Goal: Task Accomplishment & Management: Manage account settings

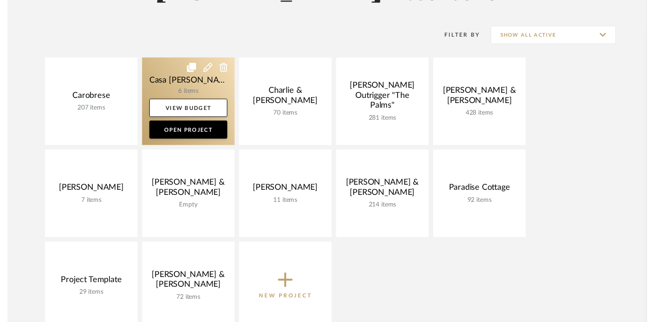
scroll to position [170, 0]
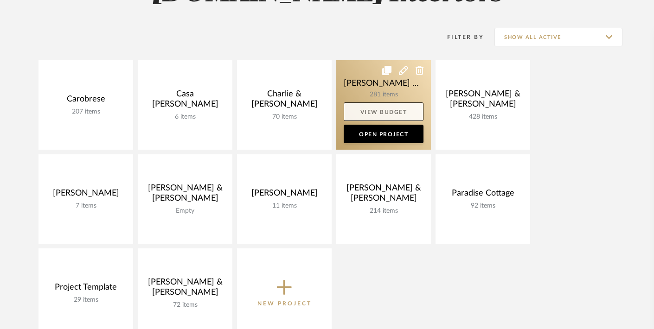
click at [389, 111] on link "View Budget" at bounding box center [384, 112] width 80 height 19
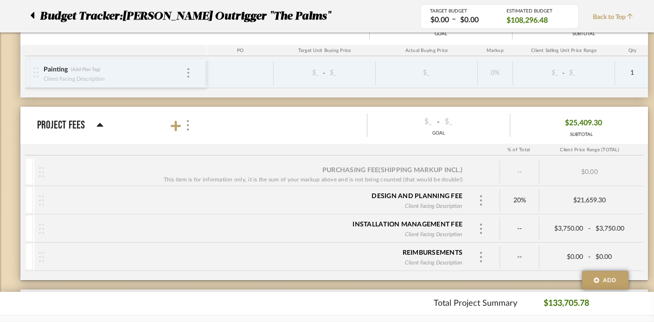
scroll to position [2509, 0]
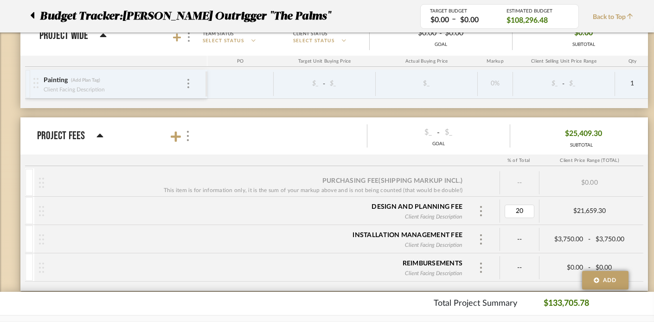
type input "5"
type input "25"
click at [293, 297] on div "Total Project Summary $133,705.78" at bounding box center [327, 303] width 580 height 13
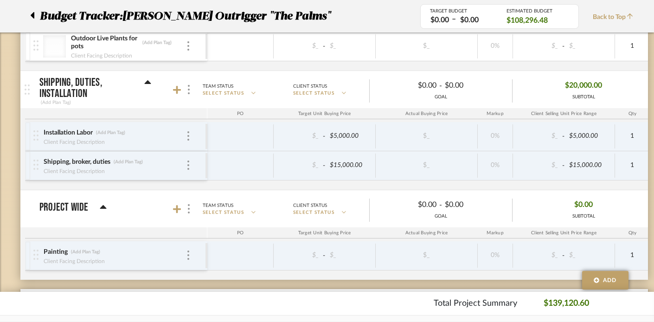
scroll to position [2300, 0]
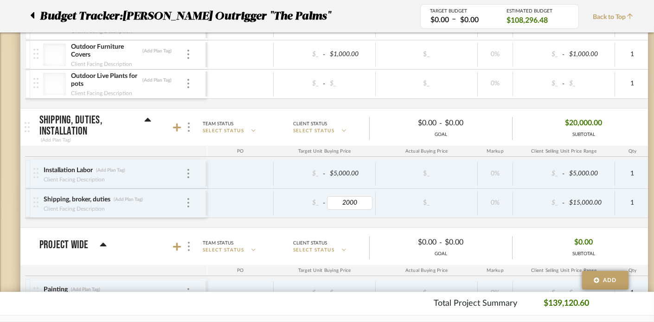
type input "$2,000.00"
click at [343, 220] on div "Installation Labor (Add Plan Tag) Client Facing Description $_ - $5,000.00 $_ 0…" at bounding box center [504, 194] width 959 height 68
type input "$2,000.00"
click at [334, 224] on div "Installation Labor (Add Plan Tag) Client Facing Description $_ - $5,000.00 $_ 0…" at bounding box center [504, 194] width 959 height 68
type input "$20.00"
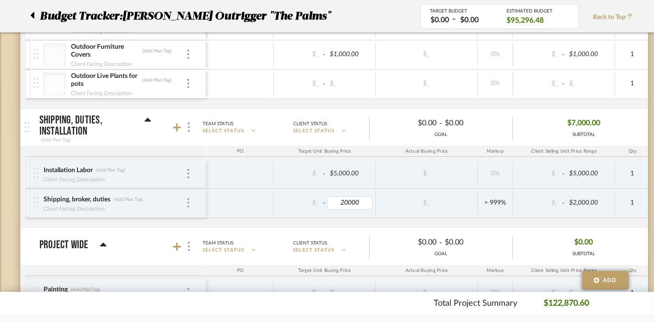
type input "20000."
click at [334, 221] on div "Installation Labor (Add Plan Tag) Client Facing Description $_ - $5,000.00 $_ 0…" at bounding box center [504, 194] width 959 height 68
click at [494, 222] on div "Installation Labor (Add Plan Tag) Client Facing Description $_ - $5,000.00 $_ 0…" at bounding box center [504, 194] width 959 height 68
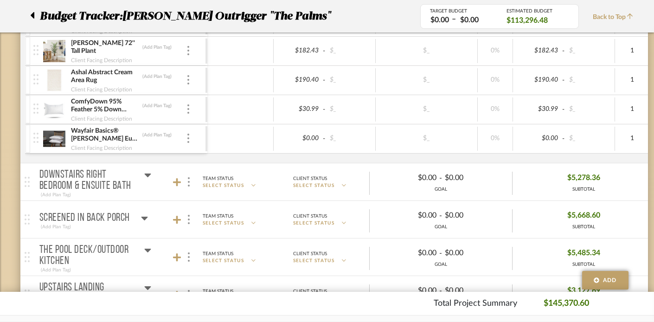
scroll to position [1316, 0]
click at [146, 169] on icon at bounding box center [147, 173] width 7 height 11
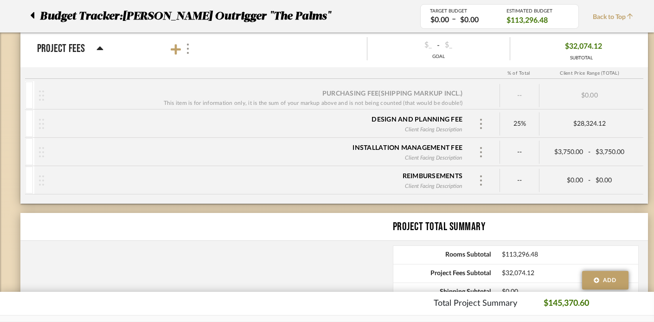
scroll to position [3615, 0]
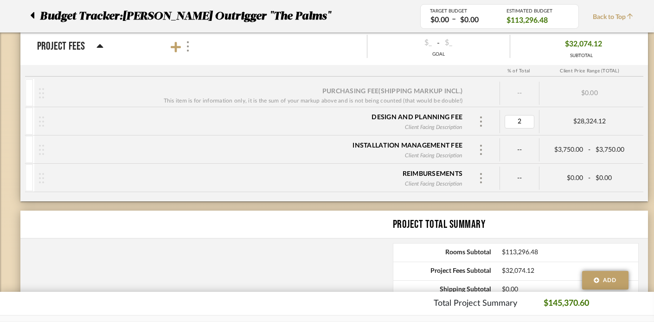
type input "20"
click at [295, 183] on div "Reimbursements Client Facing Description" at bounding box center [256, 178] width 424 height 29
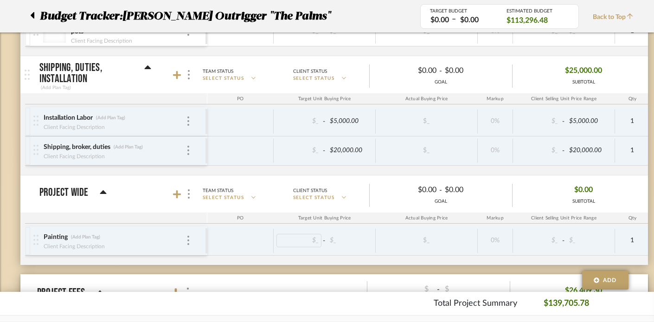
scroll to position [3367, 0]
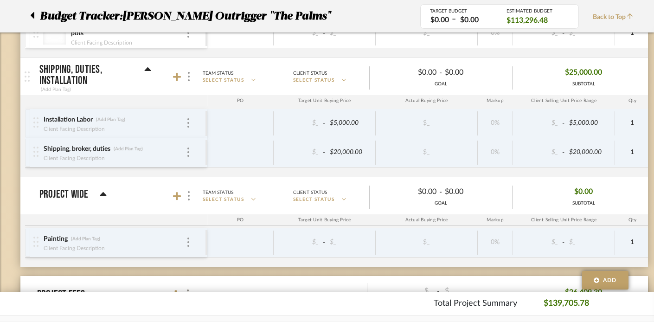
click at [100, 193] on icon at bounding box center [103, 194] width 7 height 11
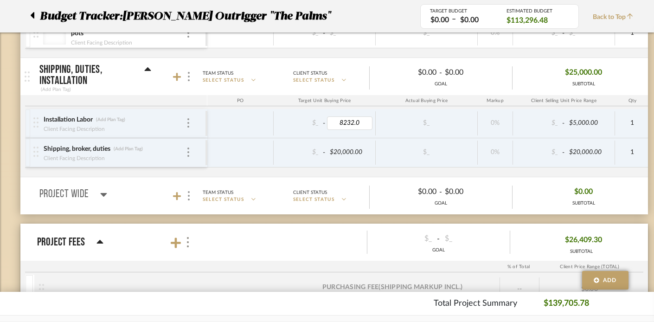
type input "8232.00"
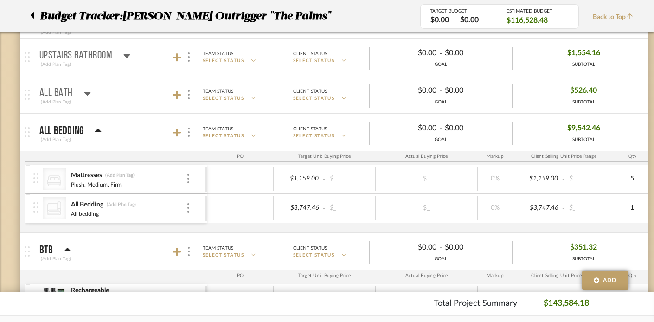
scroll to position [2717, 0]
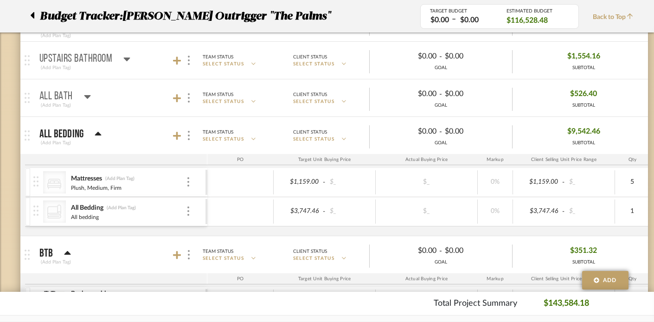
click at [34, 18] on icon at bounding box center [32, 15] width 4 height 11
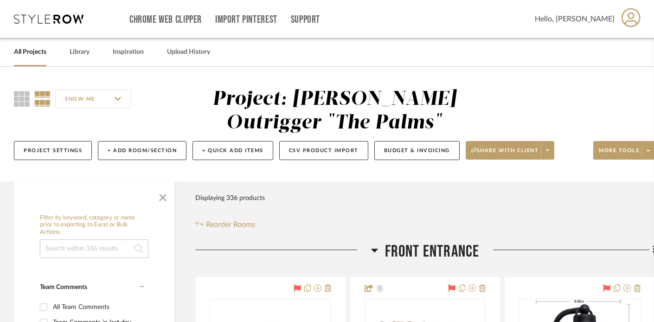
click at [23, 55] on link "All Projects" at bounding box center [30, 52] width 32 height 13
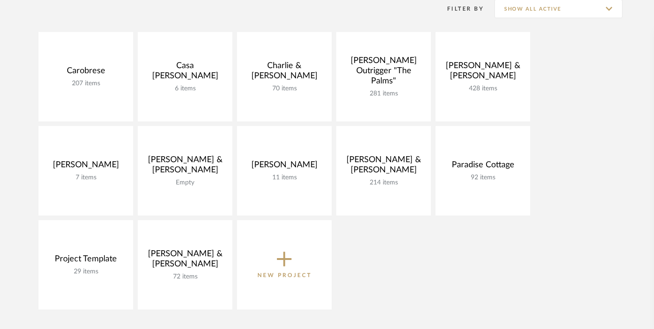
scroll to position [194, 0]
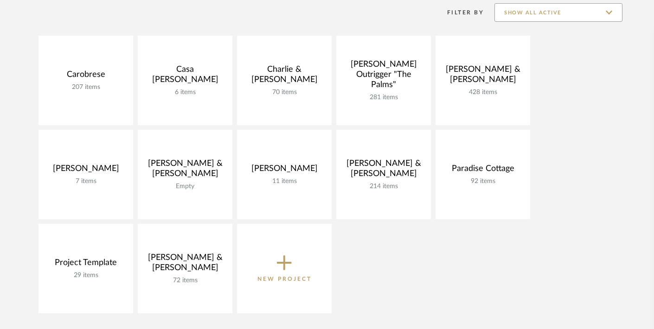
click at [548, 13] on input "Show All Active" at bounding box center [558, 12] width 128 height 19
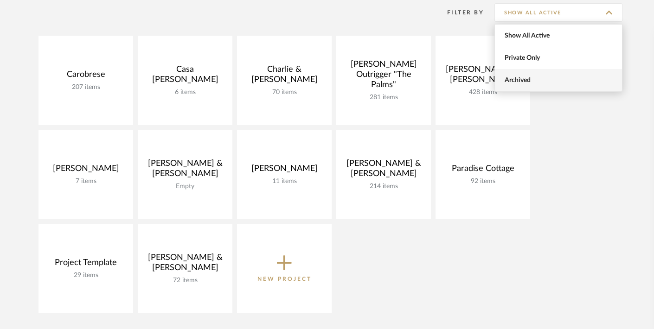
click at [534, 82] on span "Archived" at bounding box center [560, 81] width 110 height 8
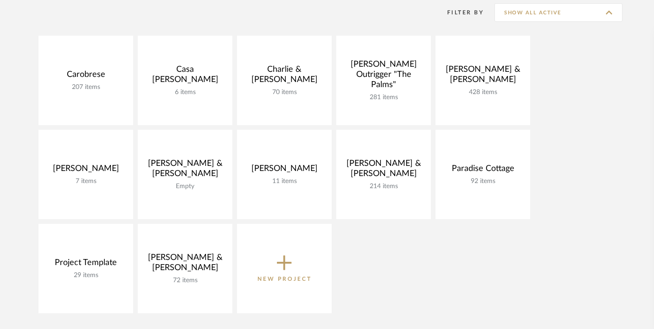
type input "Archived"
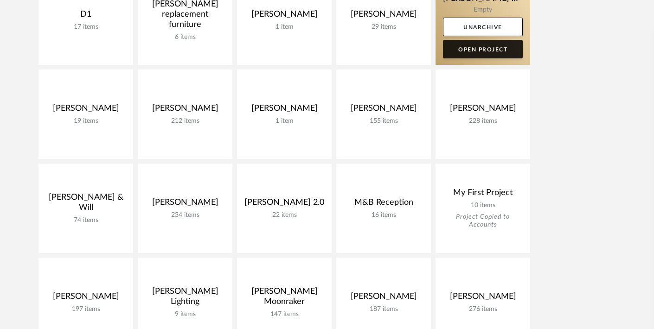
scroll to position [350, 0]
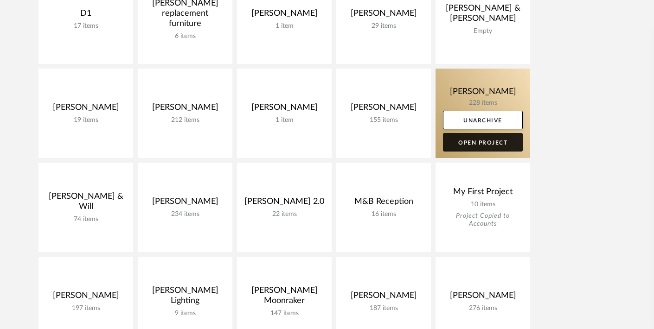
click at [474, 144] on link "Open Project" at bounding box center [483, 142] width 80 height 19
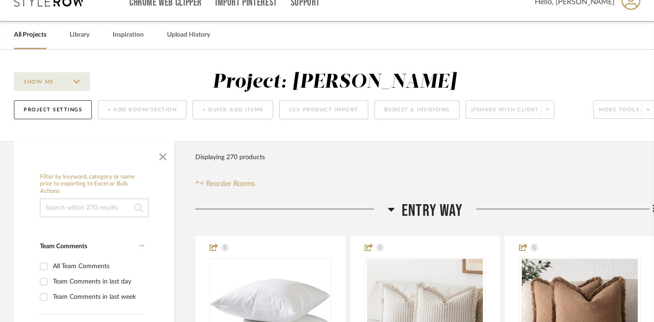
scroll to position [19, 0]
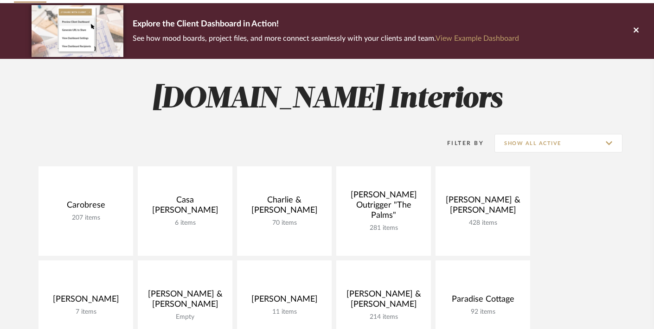
scroll to position [44, 0]
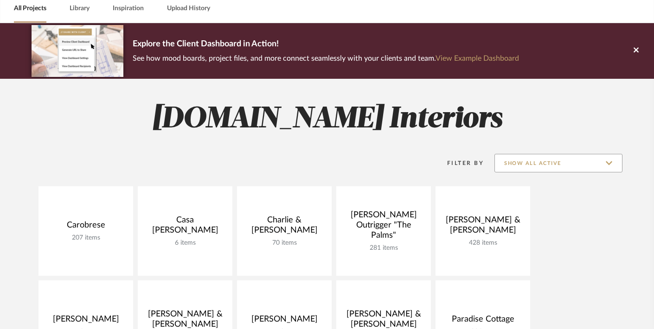
click at [532, 167] on input "Show All Active" at bounding box center [558, 163] width 128 height 19
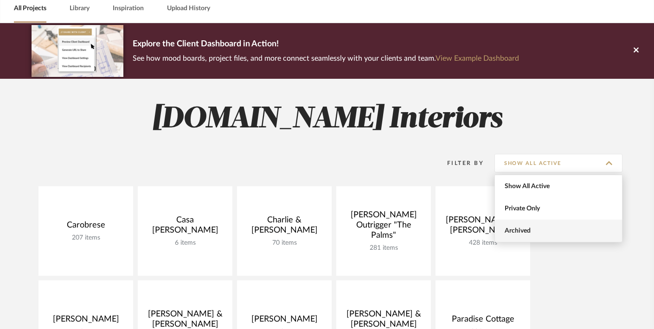
click at [528, 238] on span "Archived" at bounding box center [558, 231] width 127 height 22
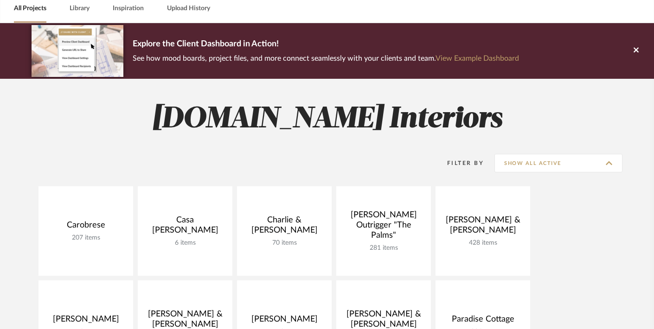
type input "Archived"
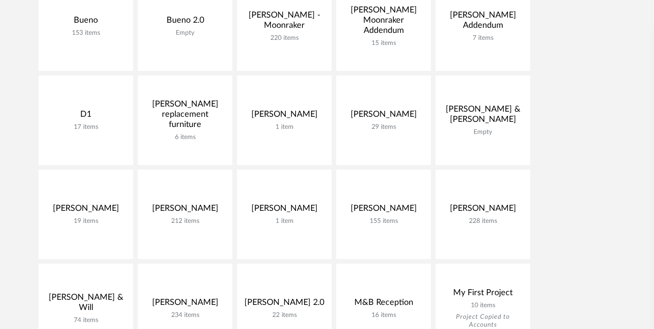
scroll to position [250, 0]
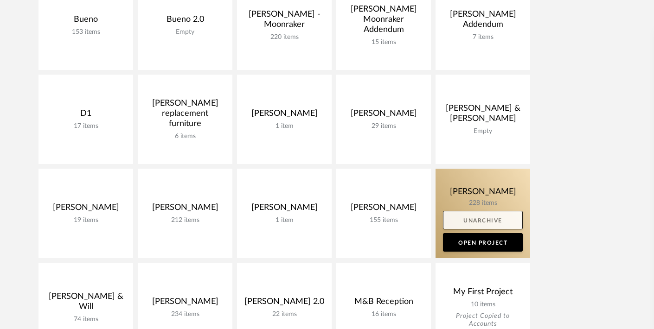
click at [464, 219] on link "Unarchive" at bounding box center [483, 220] width 80 height 19
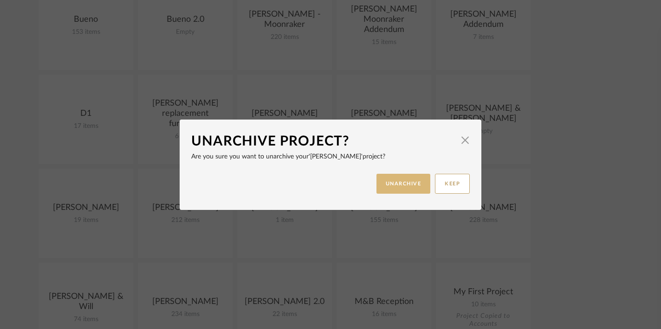
click at [386, 182] on button "UNARCHIVE" at bounding box center [403, 184] width 54 height 20
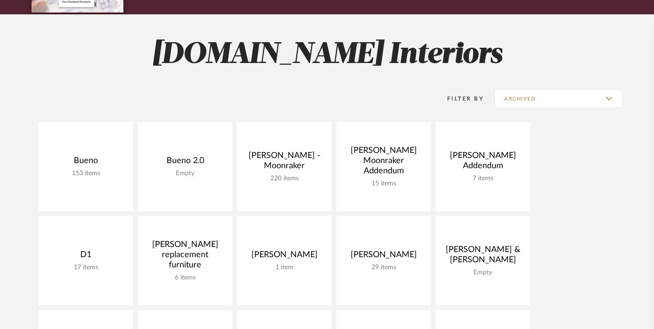
scroll to position [105, 0]
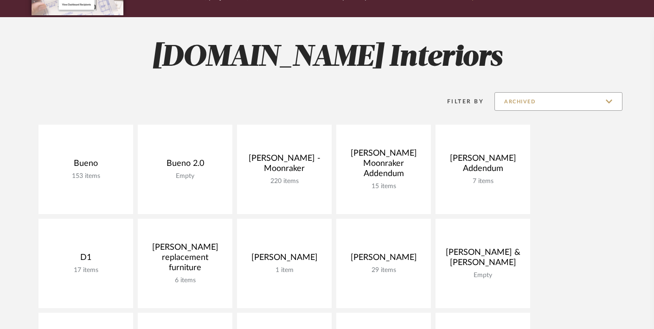
click at [545, 103] on input "Archived" at bounding box center [558, 101] width 128 height 19
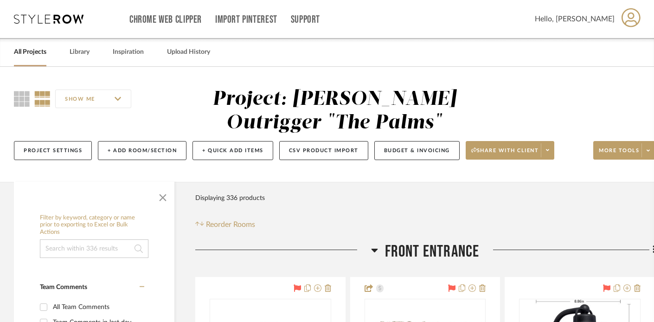
click at [22, 53] on link "All Projects" at bounding box center [30, 52] width 32 height 13
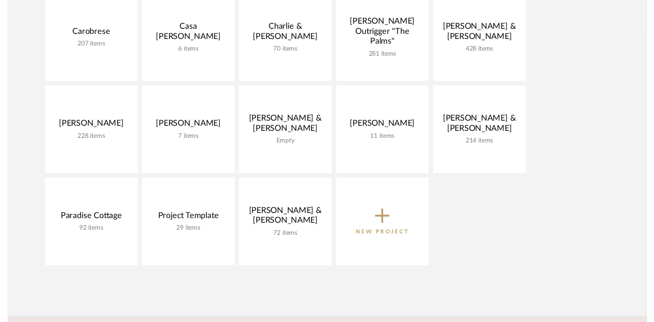
scroll to position [238, 0]
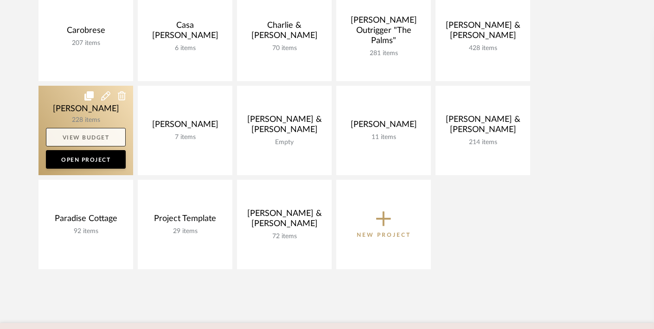
click at [75, 137] on link "View Budget" at bounding box center [86, 137] width 80 height 19
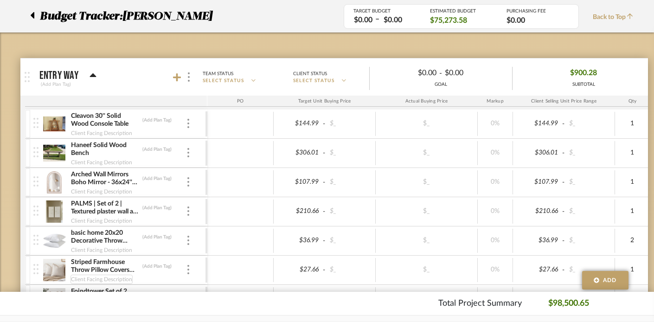
scroll to position [123, 0]
click at [94, 71] on icon at bounding box center [93, 76] width 7 height 11
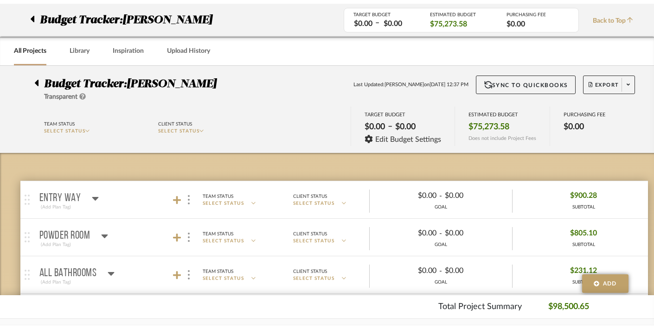
scroll to position [0, 0]
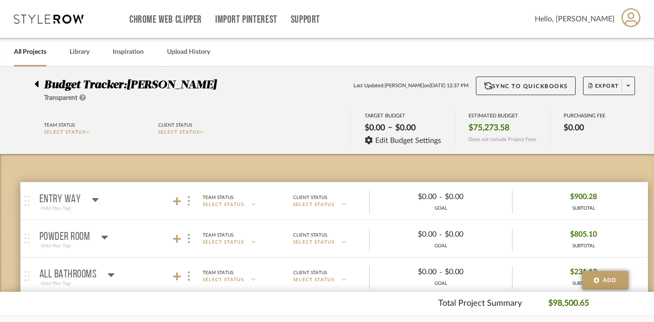
click at [28, 48] on link "All Projects" at bounding box center [30, 52] width 32 height 13
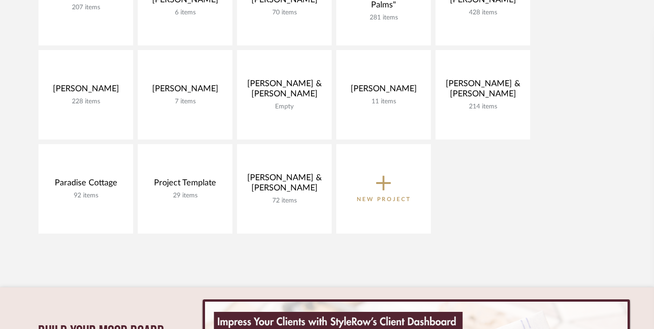
scroll to position [276, 0]
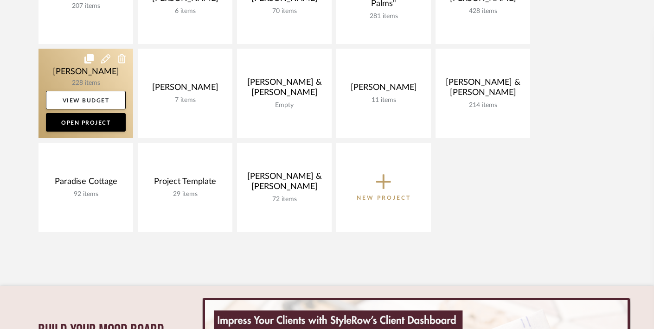
click at [104, 58] on icon at bounding box center [105, 58] width 9 height 9
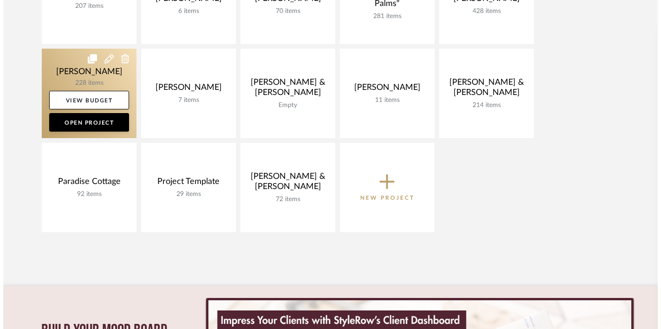
scroll to position [0, 0]
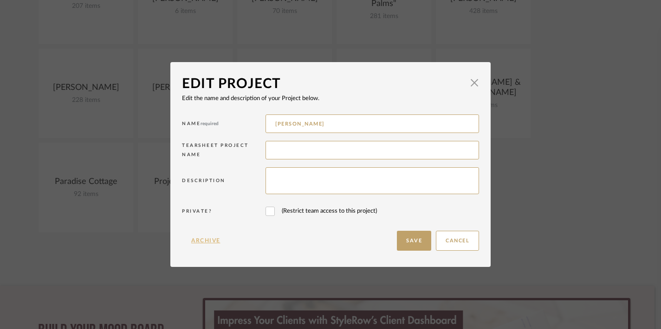
click at [189, 240] on button "Archive" at bounding box center [206, 241] width 48 height 20
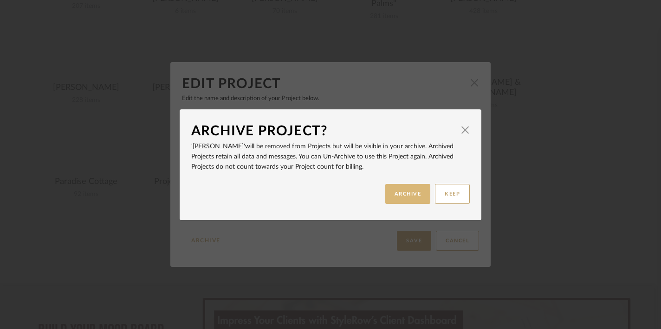
click at [397, 188] on button "ARCHIVE" at bounding box center [407, 194] width 45 height 20
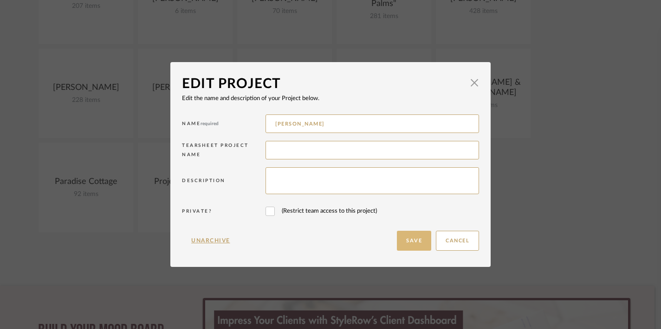
click at [407, 239] on button "Save" at bounding box center [414, 241] width 34 height 20
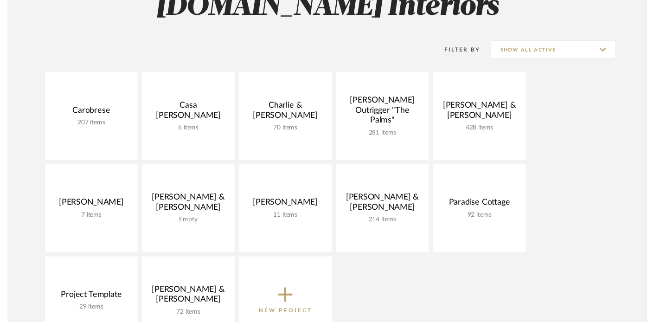
scroll to position [157, 0]
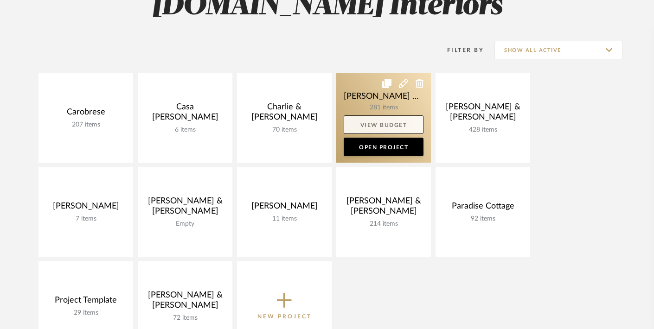
click at [376, 123] on link "View Budget" at bounding box center [384, 125] width 80 height 19
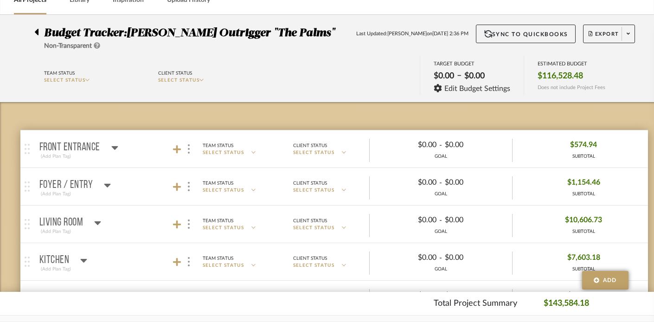
scroll to position [50, 0]
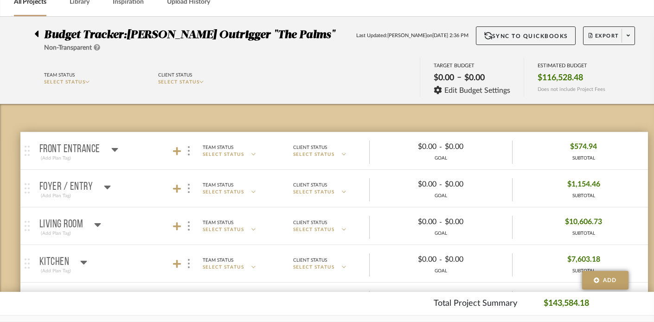
click at [115, 148] on icon at bounding box center [114, 150] width 6 height 4
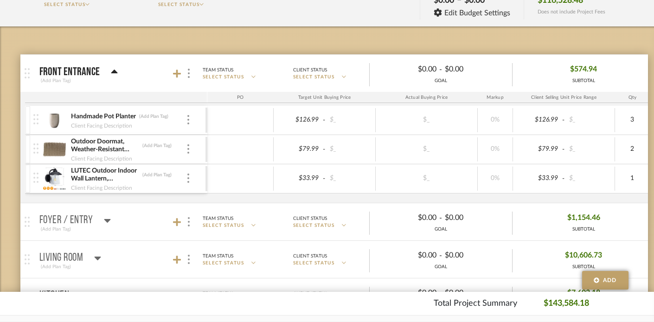
scroll to position [141, 0]
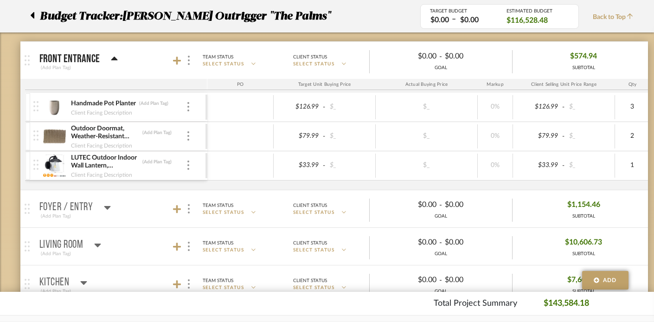
click at [106, 205] on icon at bounding box center [107, 207] width 7 height 11
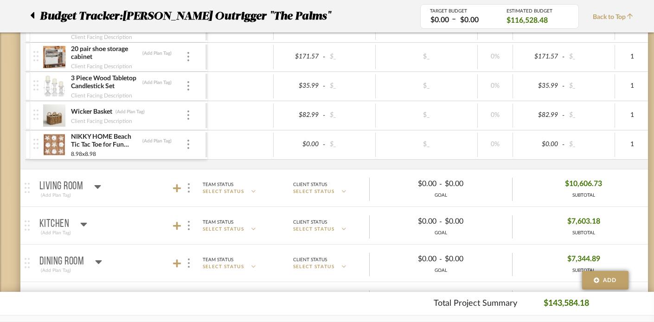
scroll to position [608, 0]
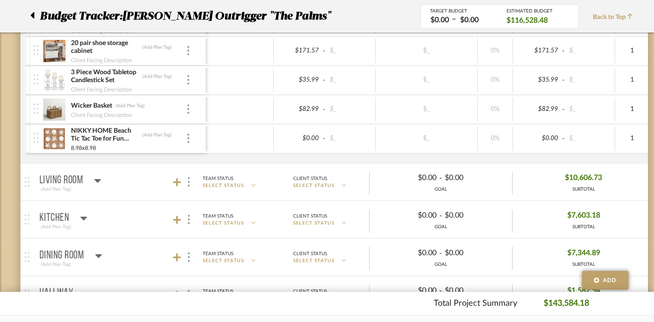
click at [98, 180] on icon at bounding box center [98, 181] width 6 height 4
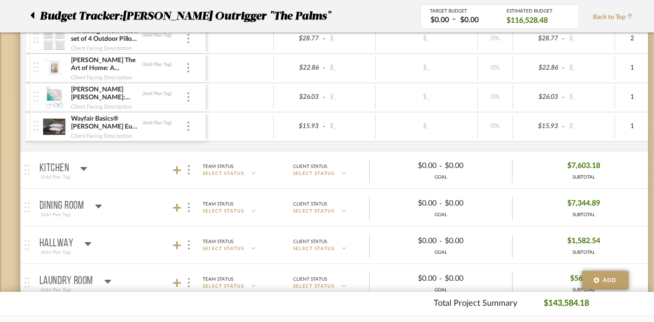
scroll to position [1413, 0]
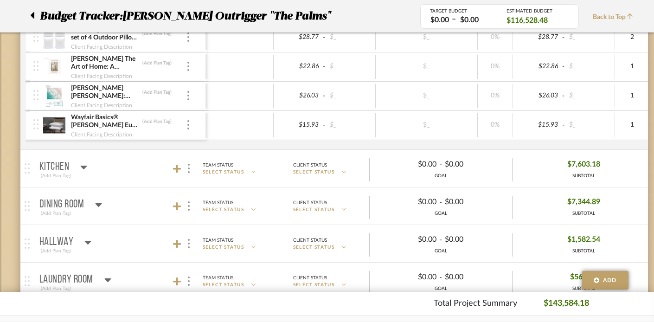
click at [83, 164] on icon at bounding box center [83, 166] width 7 height 11
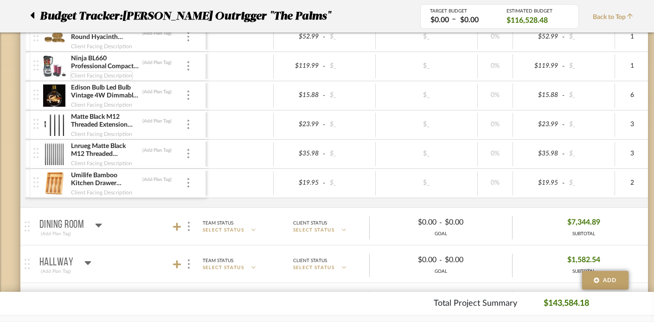
scroll to position [2976, 0]
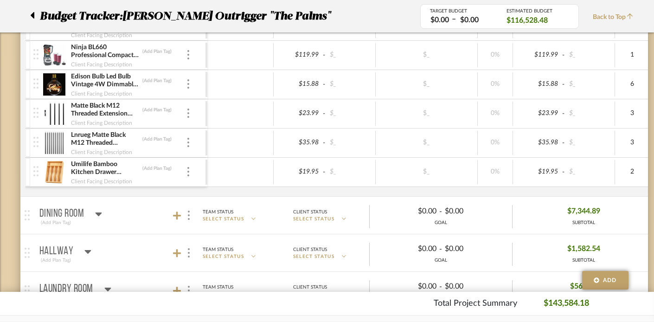
click at [98, 209] on icon at bounding box center [98, 213] width 7 height 11
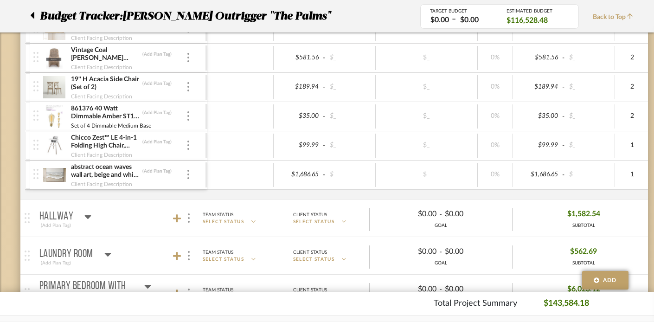
scroll to position [3271, 0]
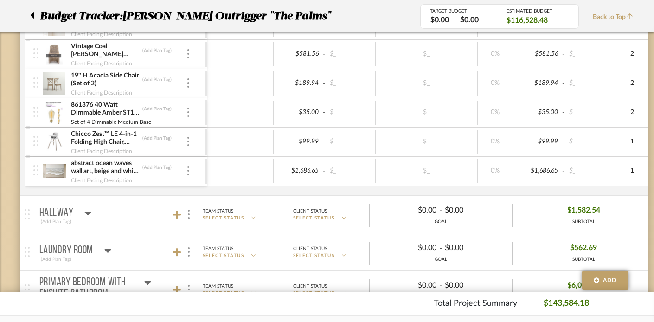
click at [87, 210] on icon at bounding box center [87, 212] width 7 height 11
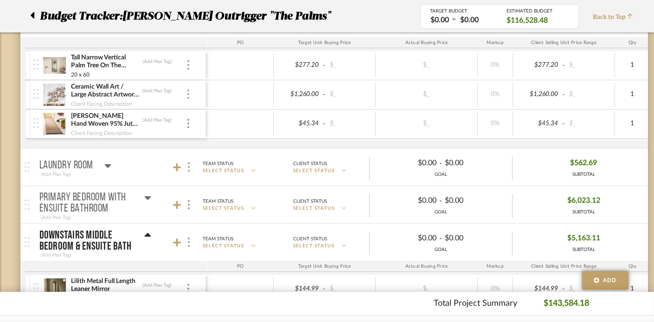
scroll to position [3474, 0]
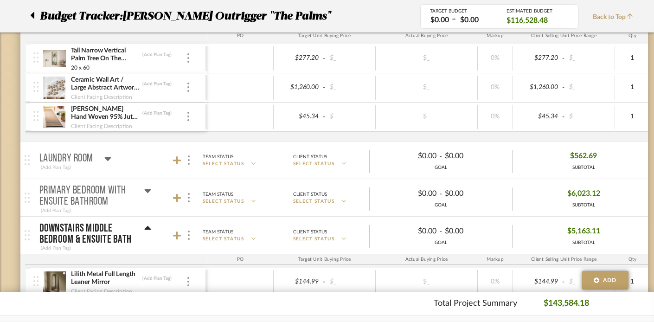
click at [109, 157] on icon at bounding box center [107, 159] width 6 height 4
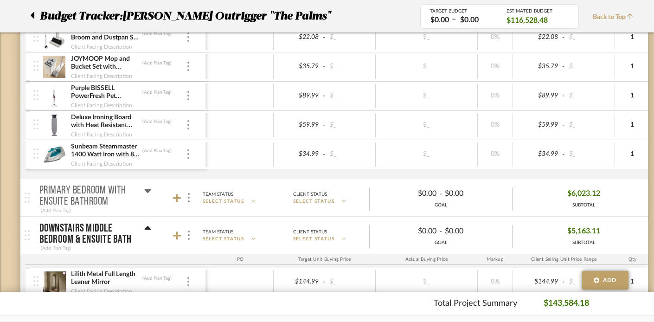
scroll to position [3762, 0]
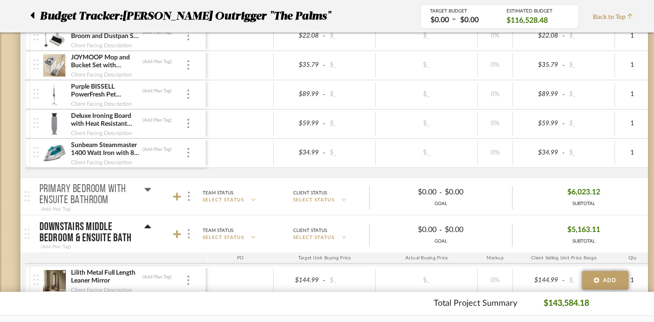
click at [146, 184] on icon at bounding box center [147, 189] width 7 height 11
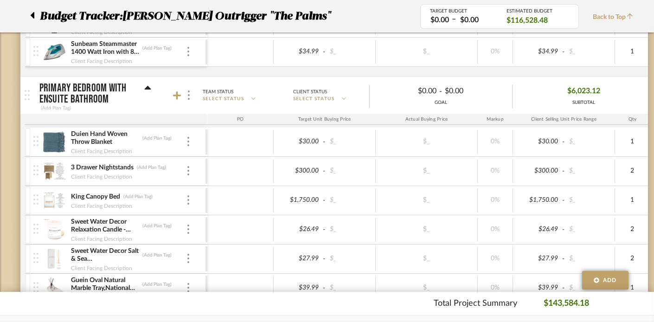
scroll to position [3552, 0]
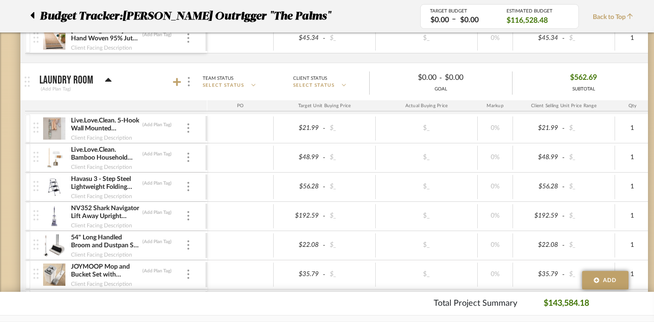
click at [29, 11] on div "Budget Tracker: Clark Outrigger "The Palms"" at bounding box center [218, 16] width 404 height 17
click at [33, 16] on icon at bounding box center [33, 15] width 4 height 6
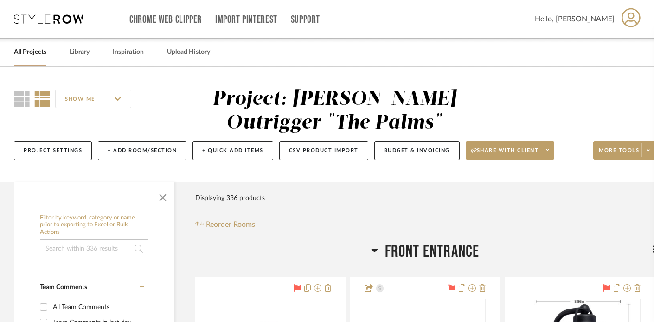
click at [24, 52] on link "All Projects" at bounding box center [30, 52] width 32 height 13
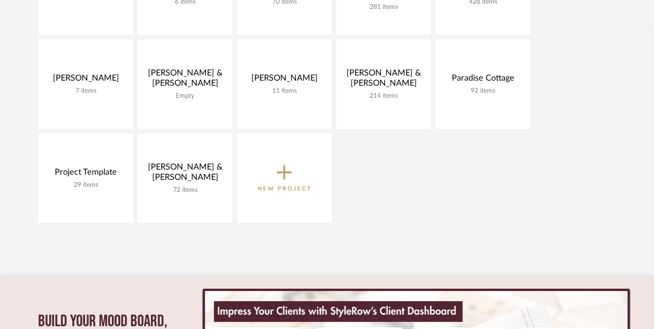
scroll to position [288, 0]
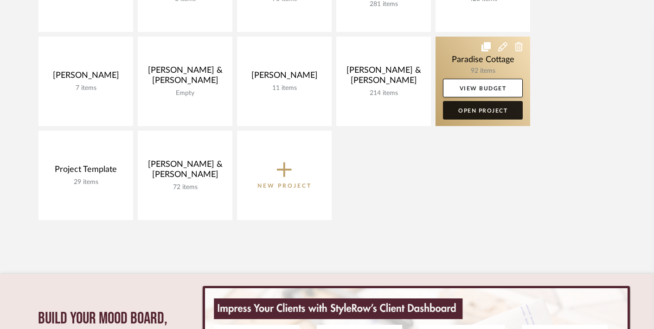
click at [466, 109] on link "Open Project" at bounding box center [483, 110] width 80 height 19
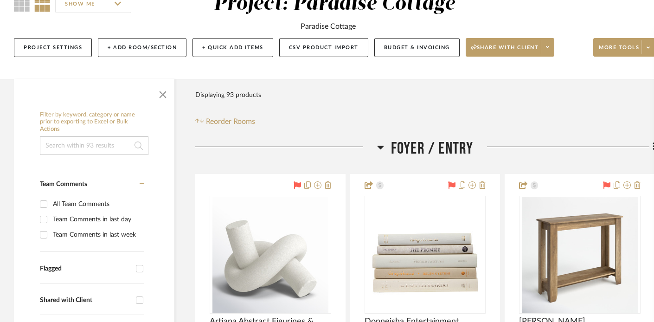
scroll to position [95, 14]
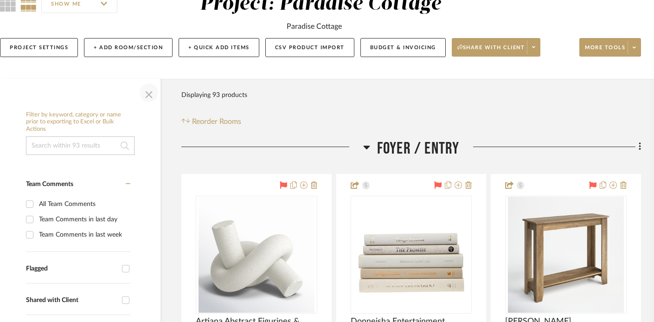
click at [150, 94] on span "button" at bounding box center [149, 93] width 22 height 22
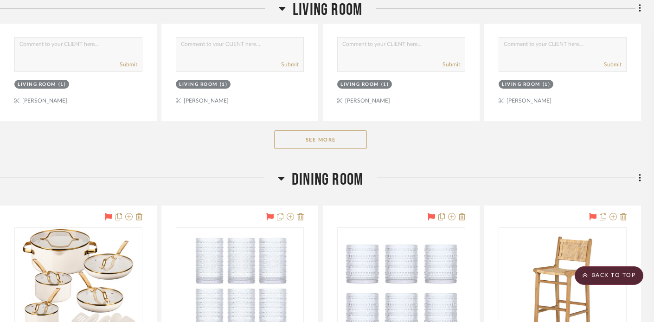
scroll to position [1017, 14]
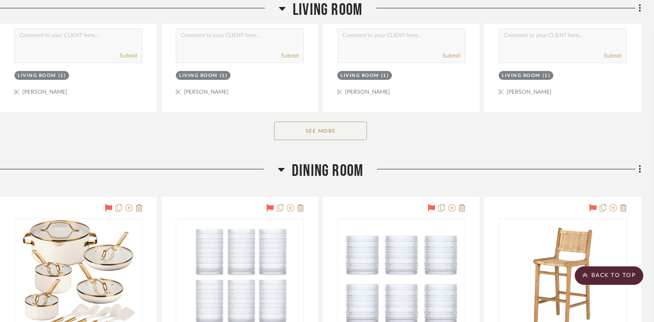
click at [296, 134] on button "See More" at bounding box center [320, 131] width 93 height 19
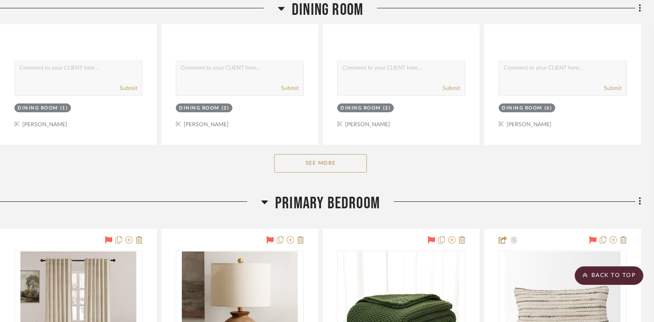
scroll to position [2720, 14]
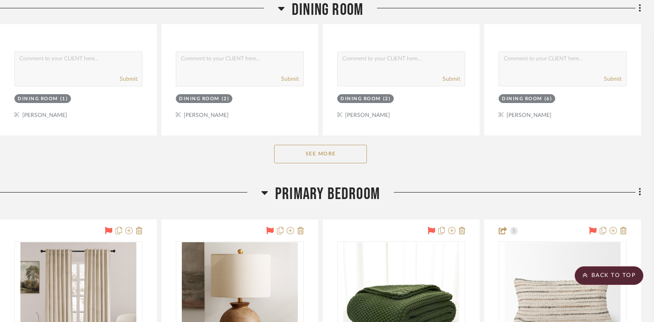
click at [314, 152] on button "See More" at bounding box center [320, 154] width 93 height 19
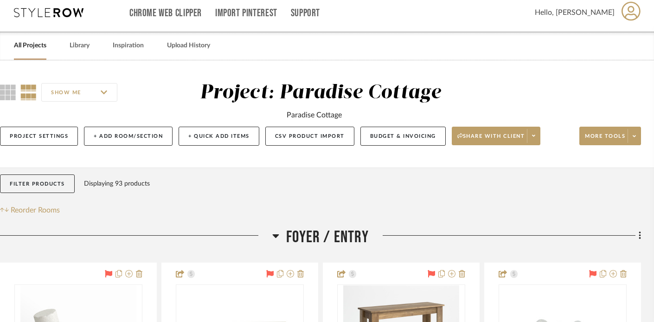
scroll to position [3, 14]
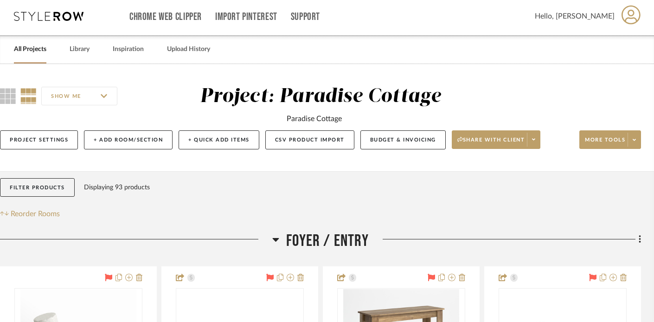
click at [465, 80] on div "SHOW ME Project: Paradise Cottage Paradise Cottage Project Settings + Add Room/…" at bounding box center [320, 117] width 668 height 107
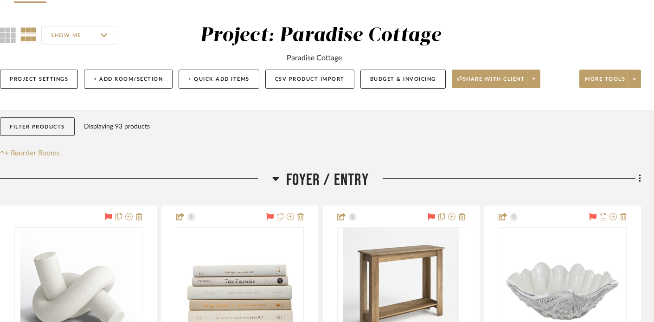
scroll to position [0, 14]
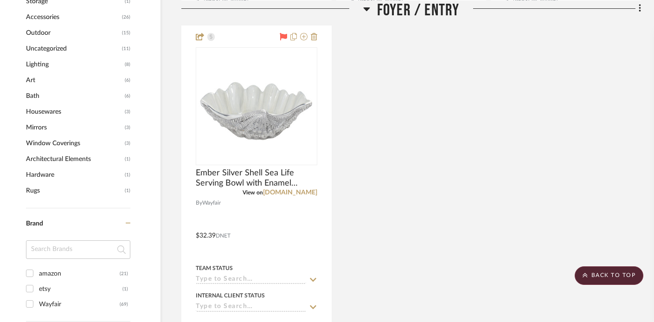
scroll to position [0, 14]
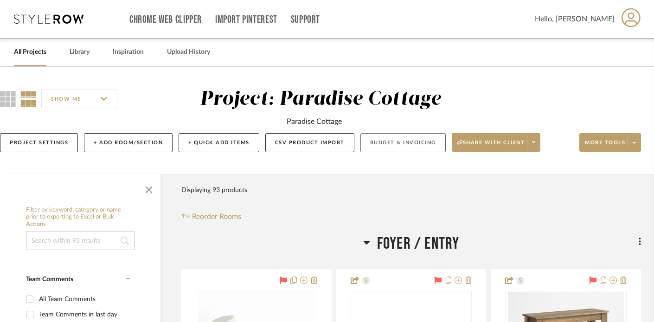
click at [410, 142] on button "Budget & Invoicing" at bounding box center [402, 142] width 85 height 19
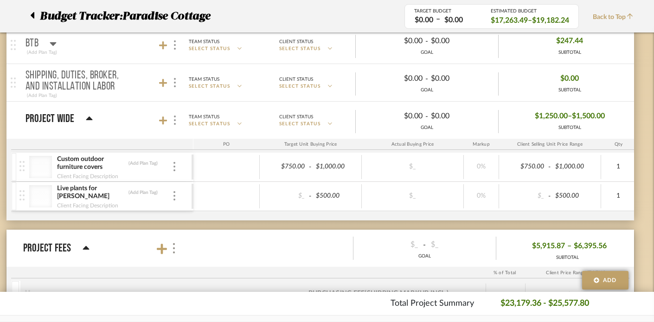
scroll to position [454, 14]
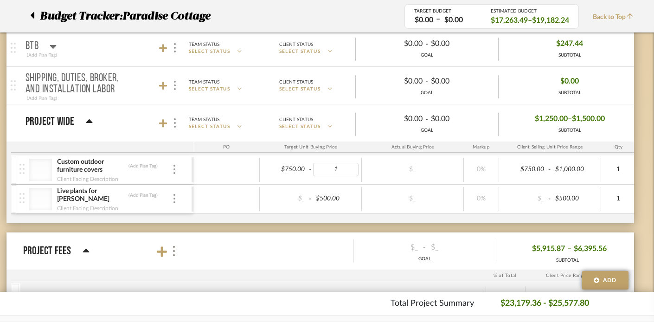
type input "1,"
type input "1312"
click at [371, 217] on div "Custom outdoor furniture covers (Add Plan Tag) Client Facing Description $_ - $…" at bounding box center [490, 189] width 959 height 68
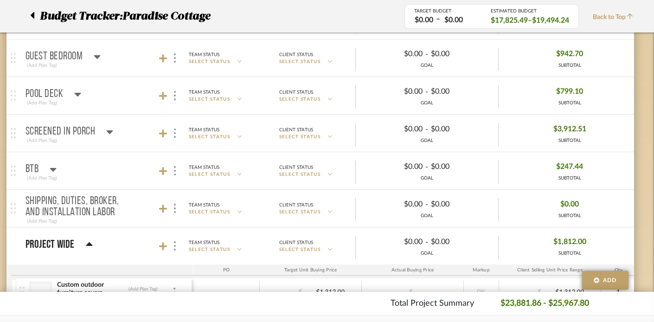
scroll to position [324, 14]
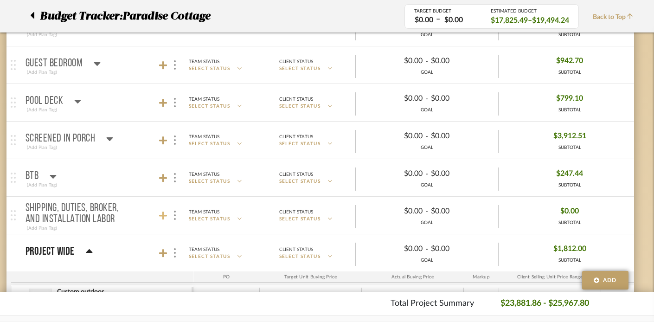
click at [163, 213] on icon at bounding box center [163, 216] width 8 height 8
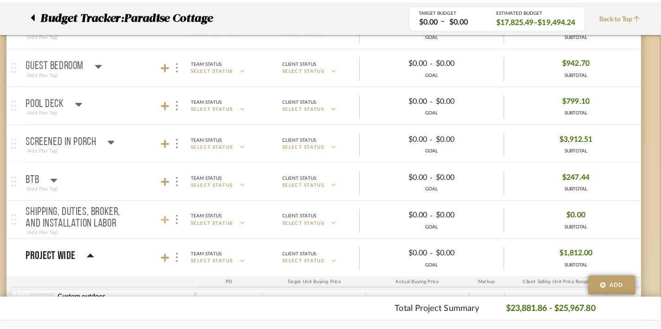
scroll to position [0, 0]
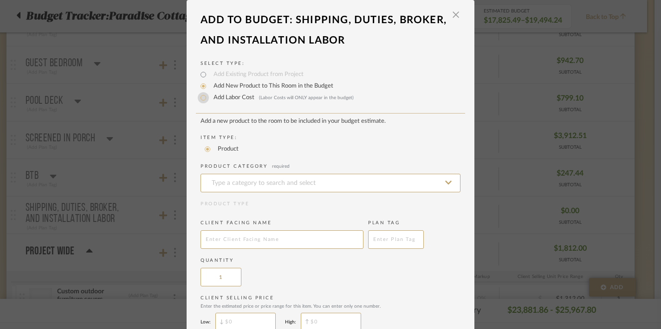
click at [199, 102] on input "Add Labor Cost (Labor Costs will ONLY appear in the budget)" at bounding box center [203, 97] width 11 height 11
radio input "true"
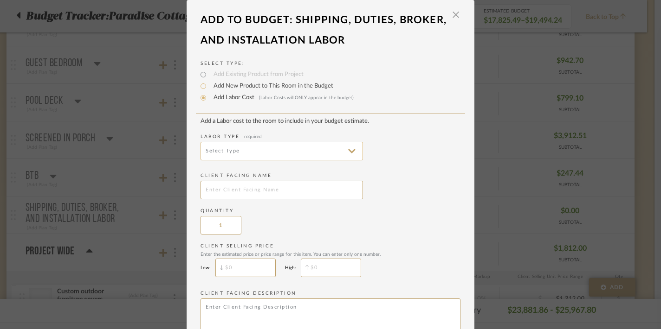
click at [213, 148] on input at bounding box center [281, 151] width 162 height 19
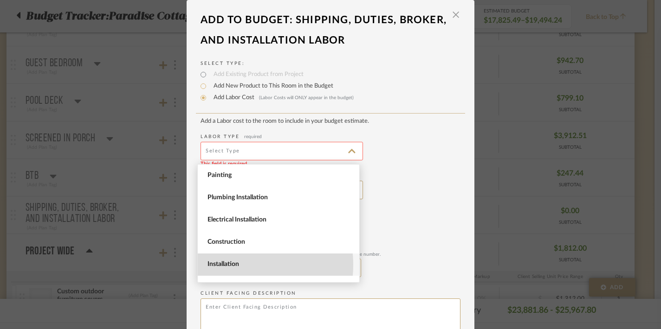
click at [230, 265] on span "Installation" at bounding box center [279, 265] width 144 height 8
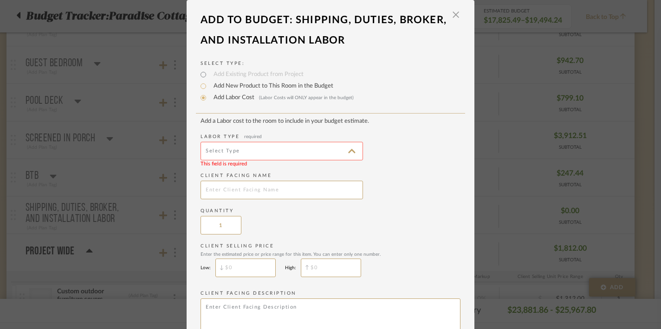
type input "Installation"
click at [220, 189] on input "text" at bounding box center [281, 190] width 162 height 19
type input "Installation Labor"
click at [271, 217] on div "Quantity 1" at bounding box center [330, 221] width 260 height 27
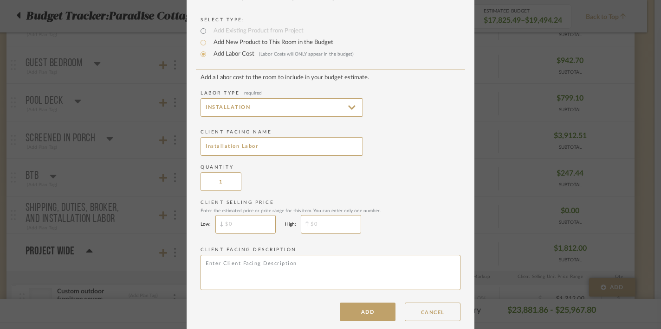
scroll to position [56, 0]
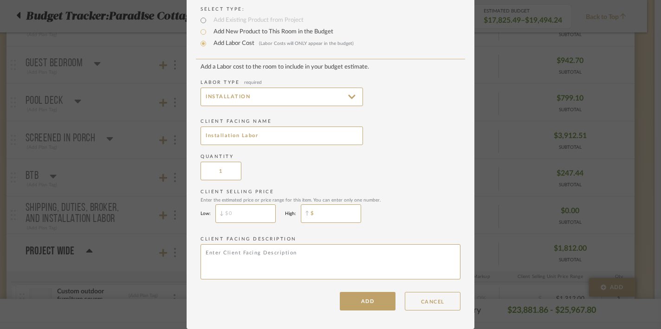
click at [325, 215] on input "$" at bounding box center [331, 214] width 60 height 19
type input "$3,143"
click at [400, 210] on div "Client Selling Price Enter the estimated price or price range for this item. Yo…" at bounding box center [330, 208] width 260 height 39
click at [363, 304] on button "ADD" at bounding box center [368, 301] width 56 height 19
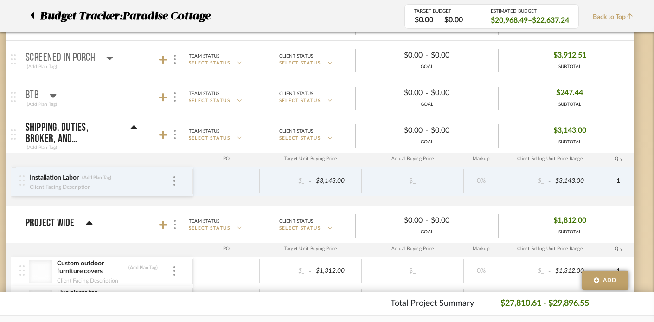
scroll to position [405, 14]
click at [160, 131] on icon at bounding box center [163, 133] width 8 height 9
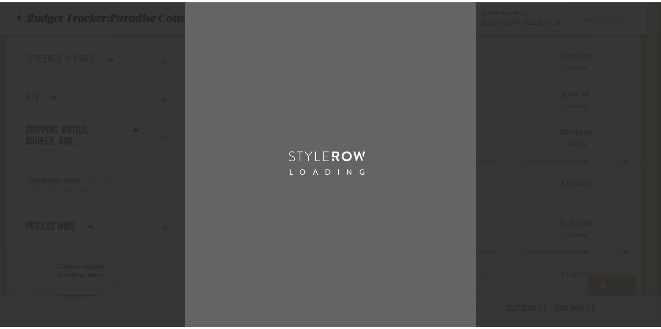
scroll to position [0, 0]
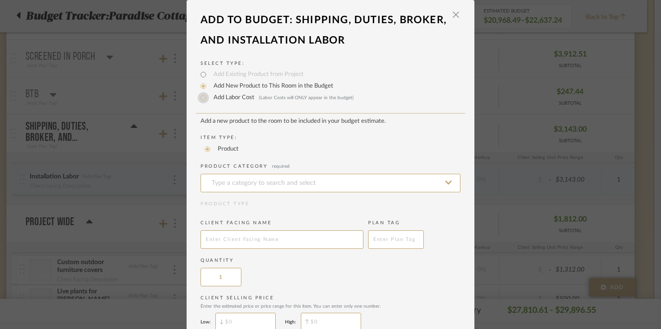
click at [201, 97] on input "Add Labor Cost (Labor Costs will ONLY appear in the budget)" at bounding box center [203, 97] width 11 height 11
radio input "true"
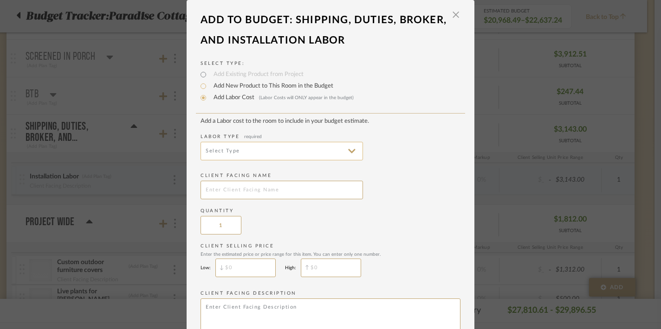
click at [247, 153] on input at bounding box center [281, 151] width 162 height 19
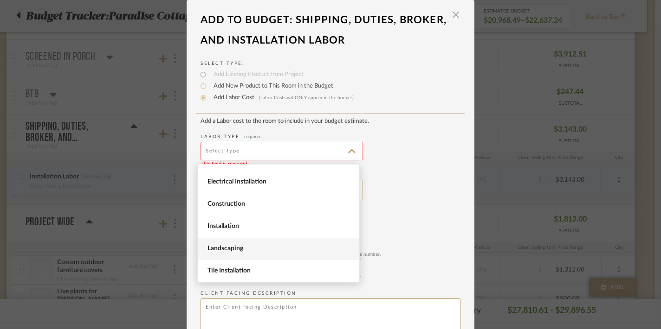
scroll to position [38, 0]
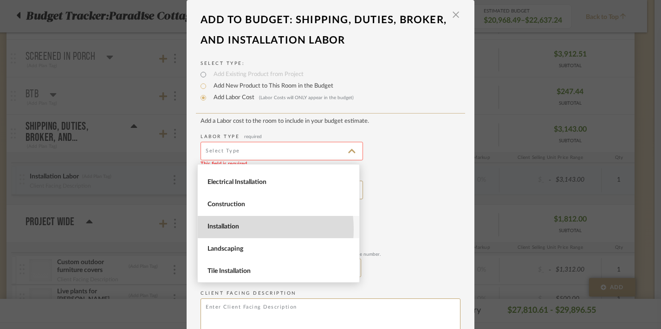
click at [233, 230] on span "Installation" at bounding box center [279, 227] width 144 height 8
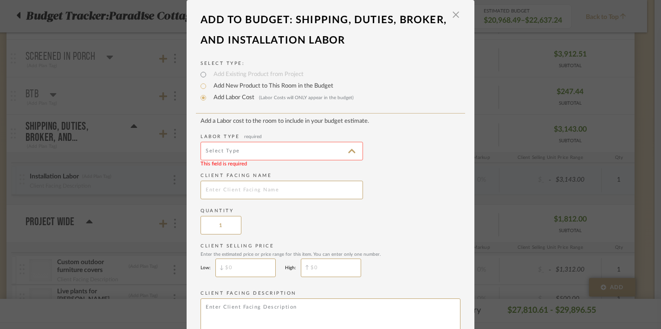
type input "Installation"
click at [308, 222] on div "Quantity 1" at bounding box center [330, 221] width 260 height 27
click at [267, 193] on input "text" at bounding box center [281, 190] width 162 height 19
type input "J"
type input "Freight, Duties, Broker Fee"
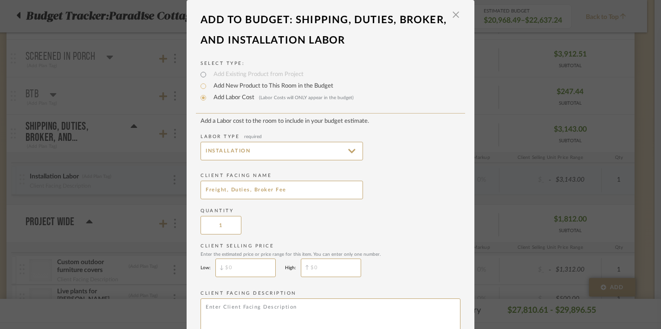
click at [405, 224] on div "Quantity 1" at bounding box center [330, 221] width 260 height 27
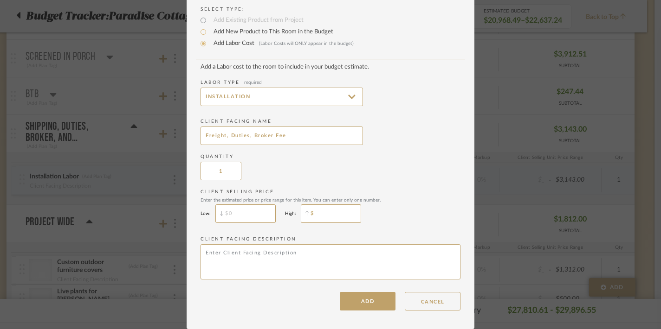
click at [335, 215] on input "$" at bounding box center [331, 214] width 60 height 19
type input "$8,008.25"
click at [421, 213] on div "Client Selling Price Enter the estimated price or price range for this item. Yo…" at bounding box center [330, 208] width 260 height 39
click at [356, 304] on button "ADD" at bounding box center [368, 301] width 56 height 19
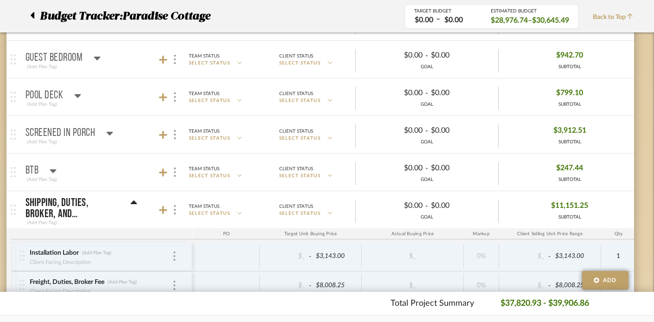
scroll to position [327, 14]
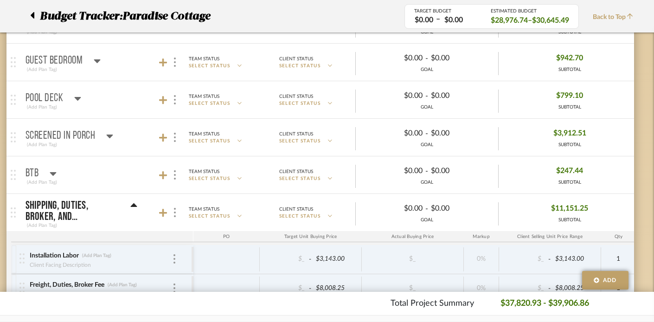
click at [135, 204] on icon at bounding box center [133, 205] width 6 height 4
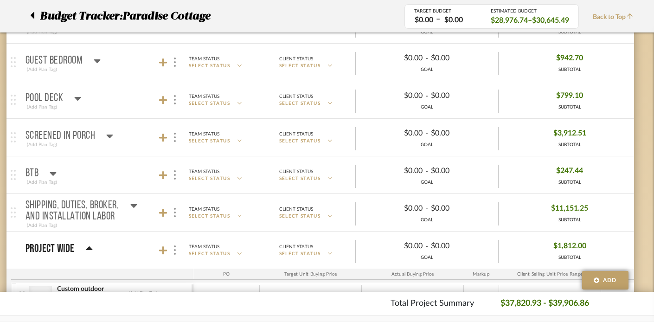
click at [135, 204] on icon at bounding box center [133, 206] width 6 height 4
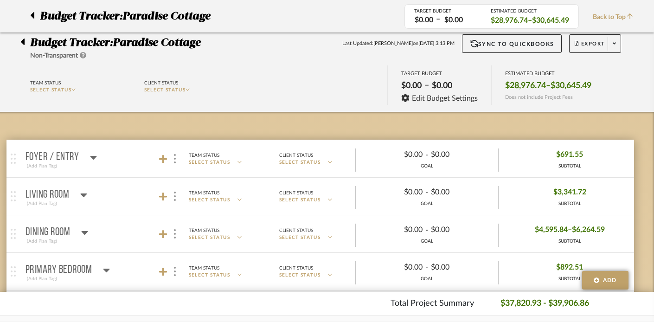
scroll to position [0, 14]
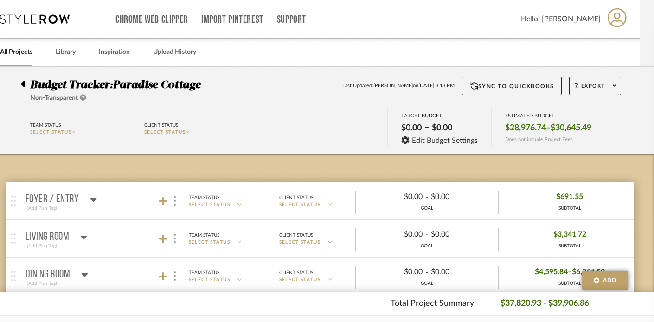
click at [91, 196] on icon at bounding box center [93, 199] width 7 height 11
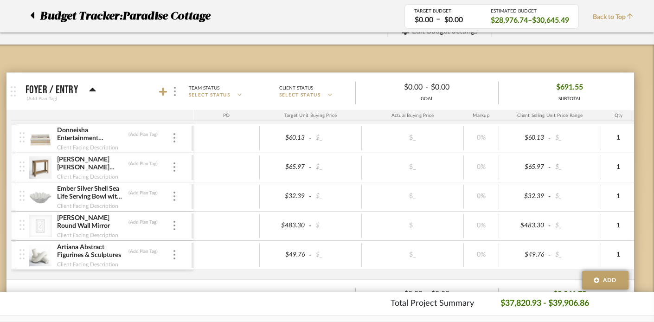
scroll to position [107, 14]
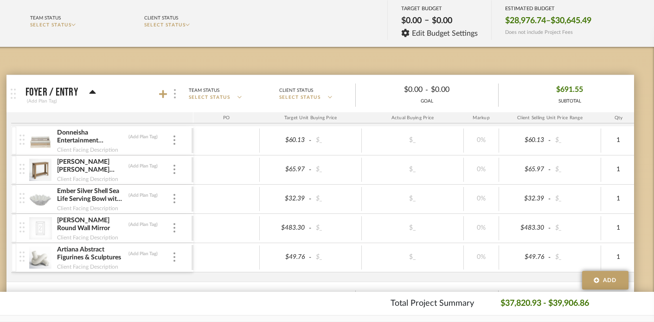
click at [175, 96] on img at bounding box center [175, 93] width 2 height 9
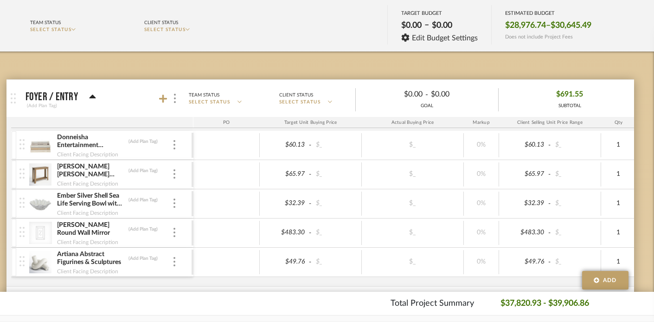
scroll to position [108, 14]
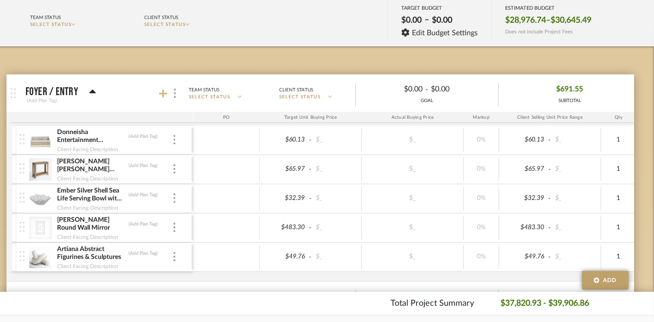
click at [164, 95] on icon at bounding box center [163, 93] width 8 height 9
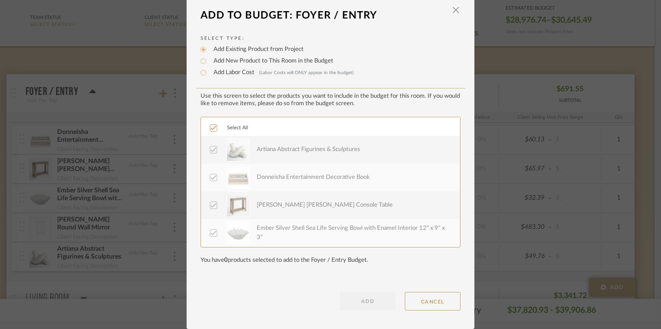
scroll to position [0, 0]
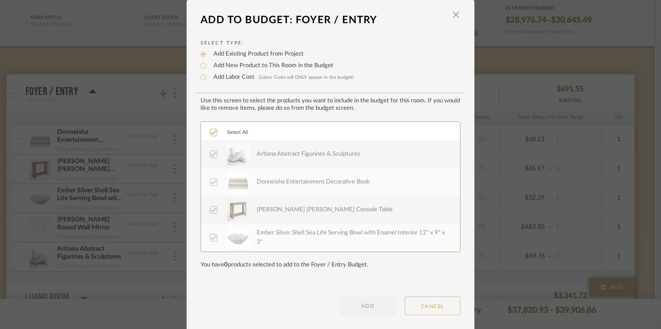
click at [419, 300] on button "CANCEL" at bounding box center [432, 306] width 56 height 19
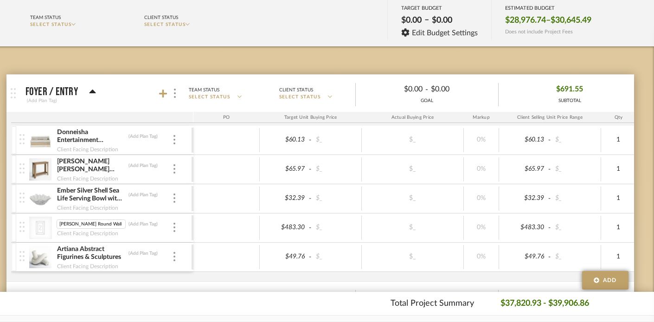
click at [45, 225] on icon at bounding box center [40, 228] width 9 height 14
click at [33, 225] on div "CategoryIconMirrors Created with Sketch." at bounding box center [40, 228] width 23 height 22
click at [23, 225] on img at bounding box center [21, 227] width 5 height 10
click at [173, 225] on img at bounding box center [174, 227] width 2 height 9
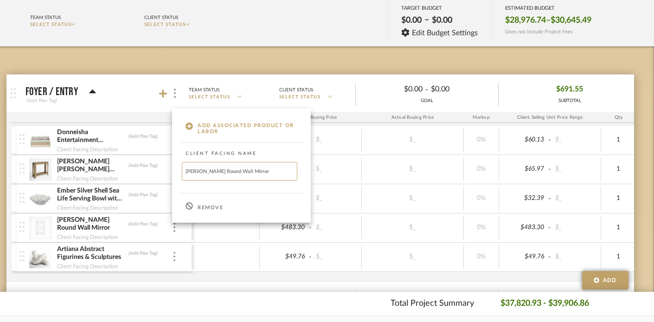
click at [218, 239] on div at bounding box center [327, 161] width 654 height 322
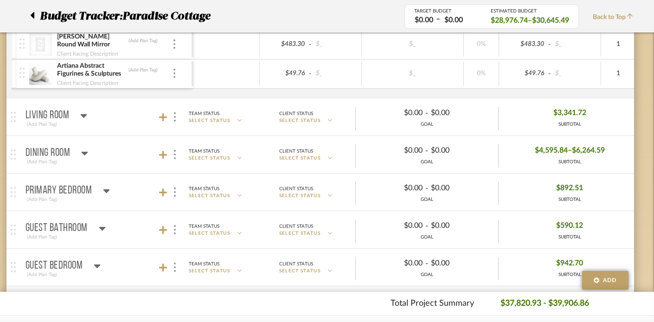
scroll to position [314, 14]
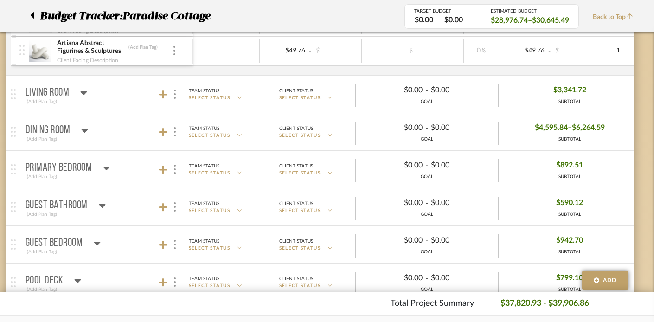
click at [83, 92] on icon at bounding box center [84, 93] width 6 height 4
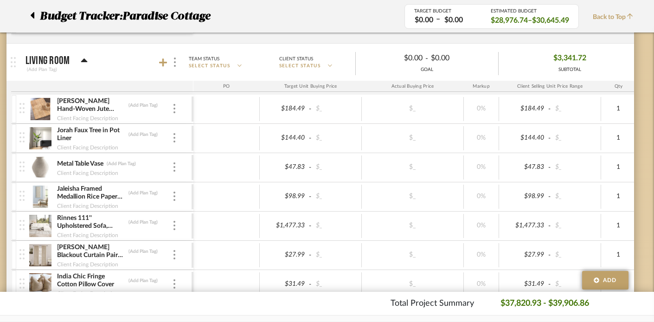
scroll to position [269, 14]
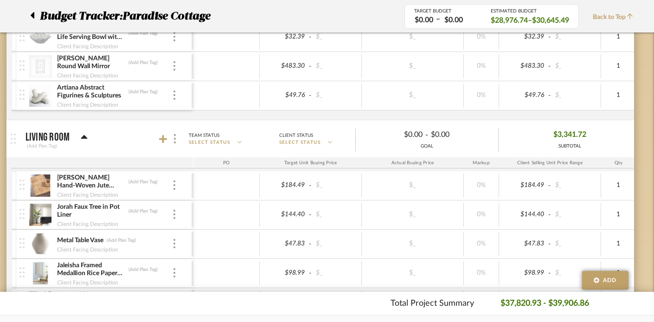
click at [82, 136] on icon at bounding box center [84, 137] width 7 height 11
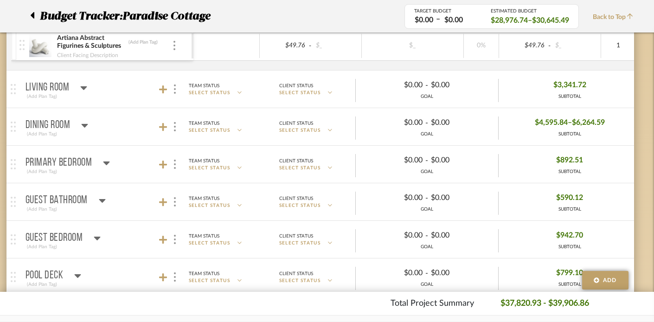
scroll to position [321, 14]
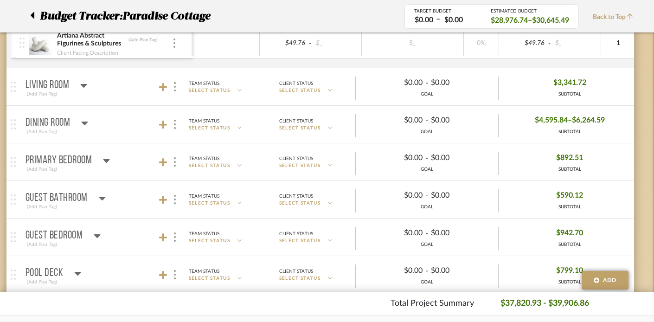
click at [85, 122] on icon at bounding box center [85, 124] width 6 height 4
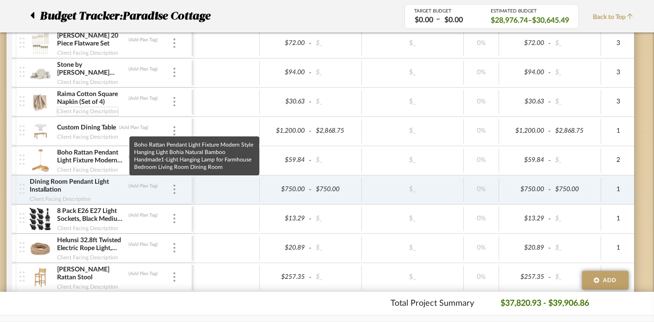
scroll to position [449, 14]
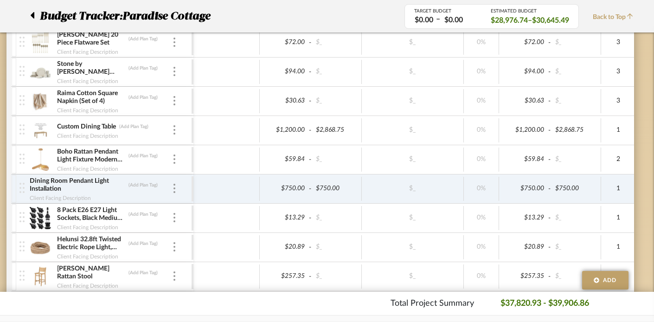
click at [24, 189] on img at bounding box center [21, 188] width 5 height 10
click at [25, 190] on div at bounding box center [23, 188] width 13 height 29
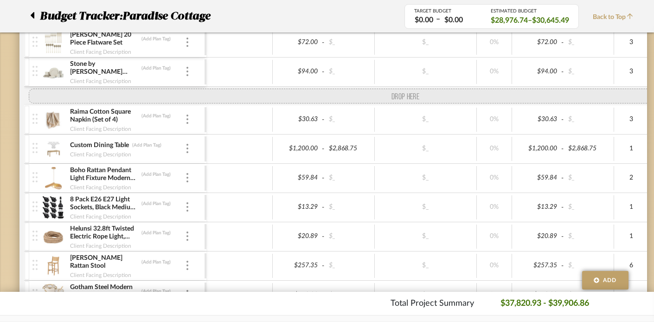
scroll to position [449, 0]
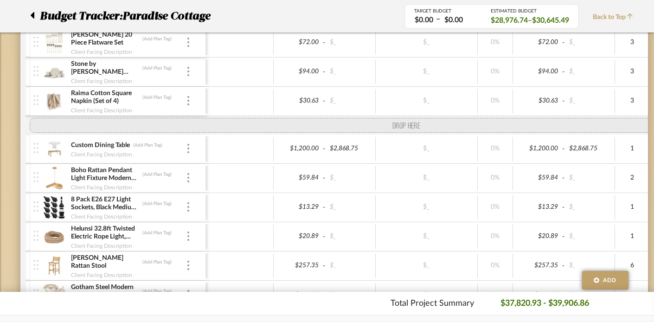
click at [39, 120] on div "[PERSON_NAME] 20 Piece Flatware Set (Add Plan Tag) Client Facing Description $7…" at bounding box center [504, 202] width 959 height 349
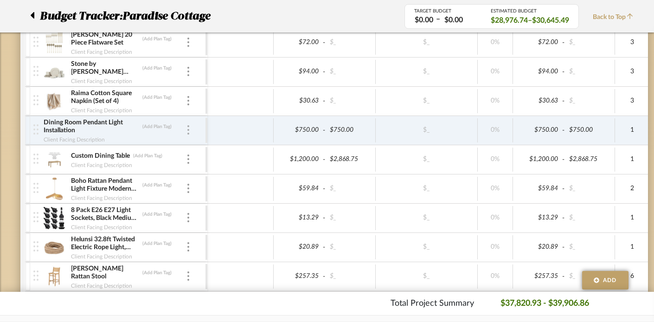
click at [188, 131] on img at bounding box center [188, 129] width 2 height 9
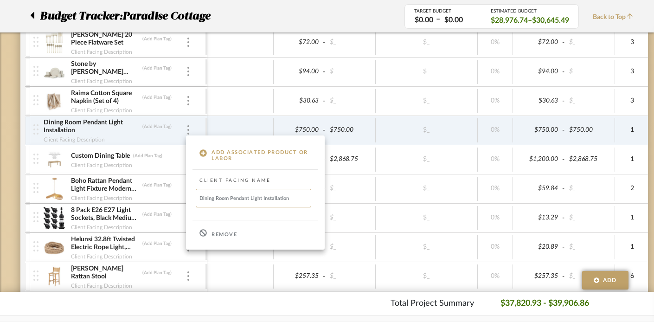
click at [218, 232] on p "Remove" at bounding box center [225, 234] width 26 height 6
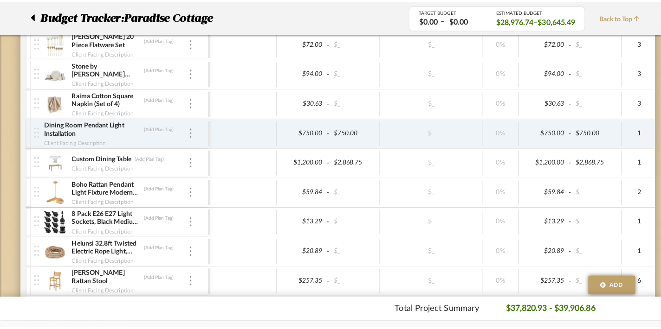
scroll to position [0, 0]
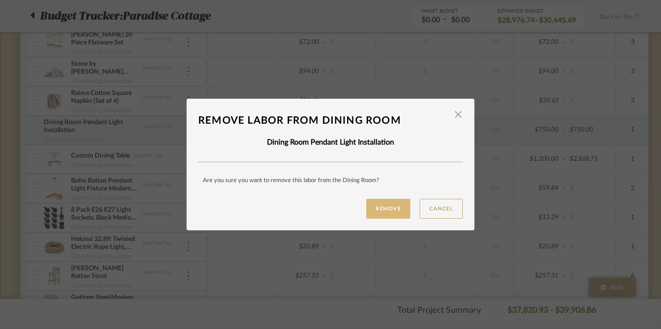
click at [389, 208] on button "Remove" at bounding box center [388, 209] width 44 height 20
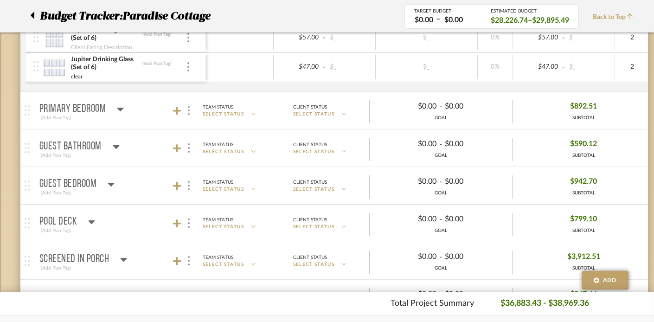
scroll to position [720, 0]
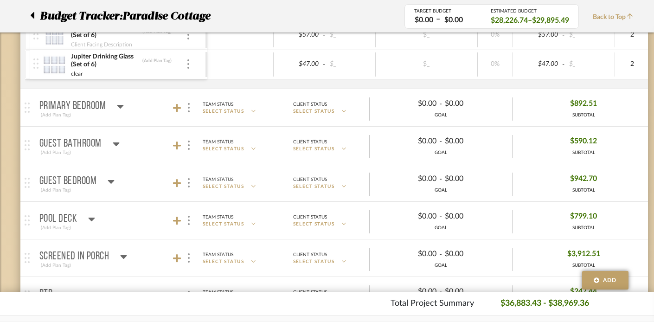
click at [120, 106] on icon at bounding box center [120, 107] width 6 height 4
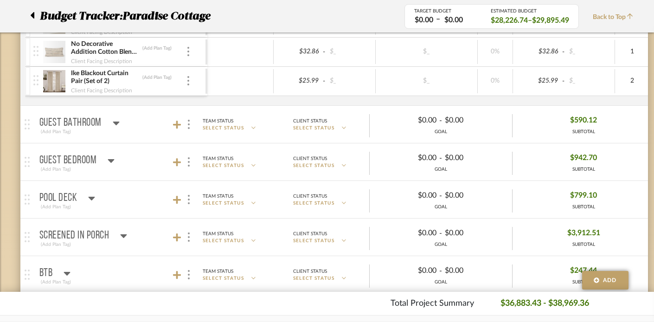
scroll to position [955, 0]
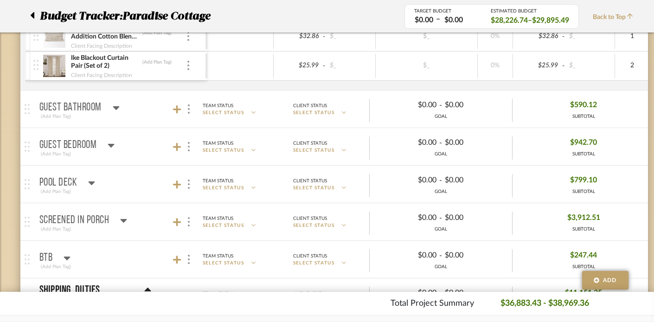
click at [117, 107] on icon at bounding box center [116, 108] width 6 height 4
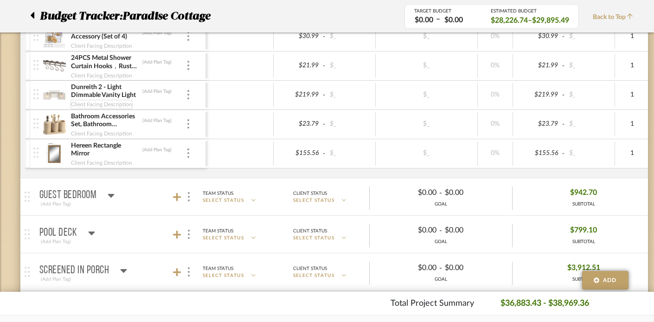
scroll to position [1236, 0]
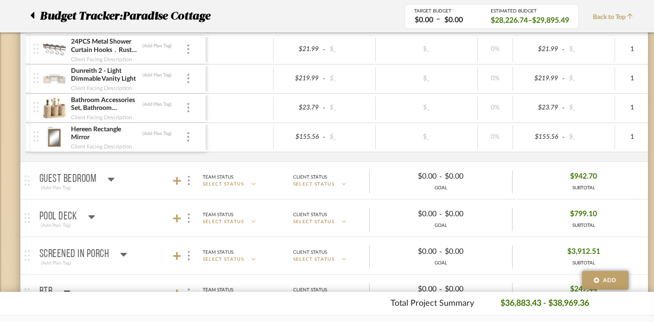
click at [109, 177] on icon at bounding box center [111, 178] width 7 height 11
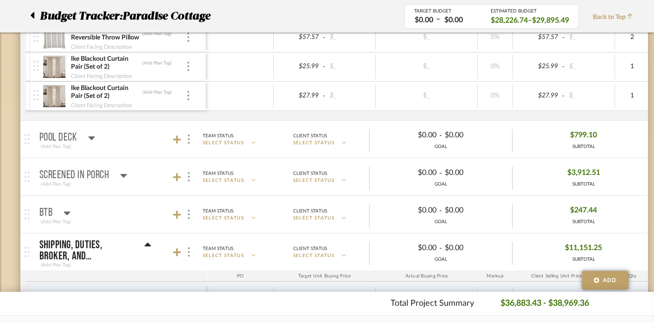
scroll to position [1581, 0]
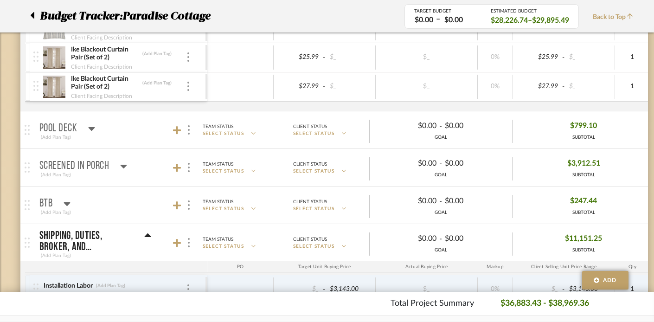
click at [93, 129] on icon at bounding box center [91, 128] width 7 height 11
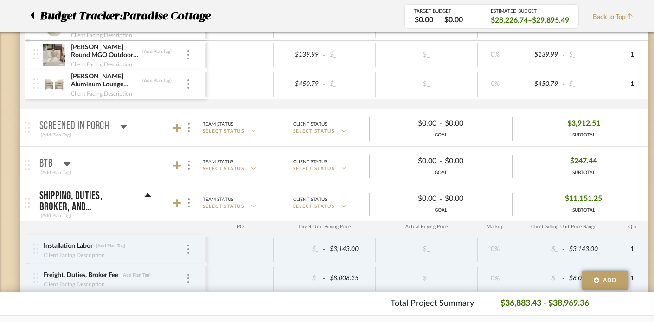
scroll to position [1765, 0]
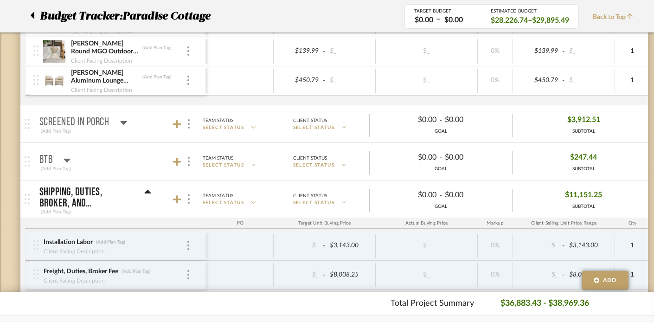
click at [124, 121] on icon at bounding box center [124, 123] width 6 height 4
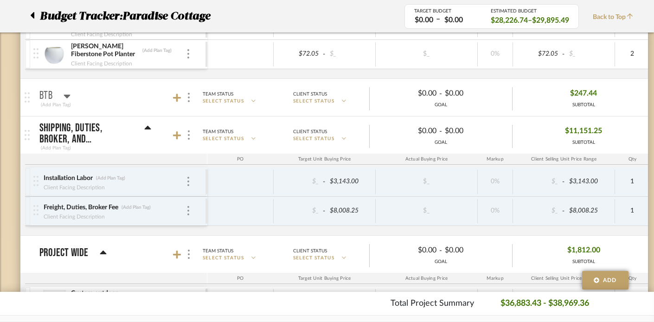
scroll to position [2117, 0]
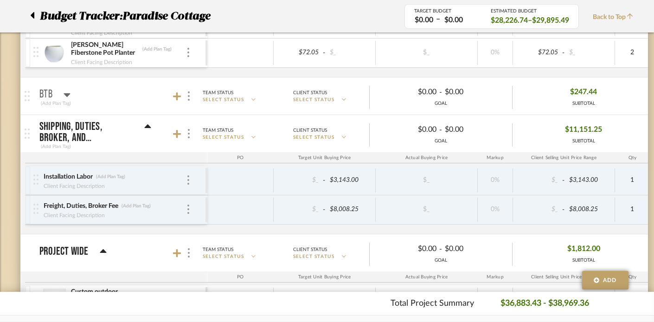
click at [69, 93] on icon at bounding box center [67, 95] width 6 height 4
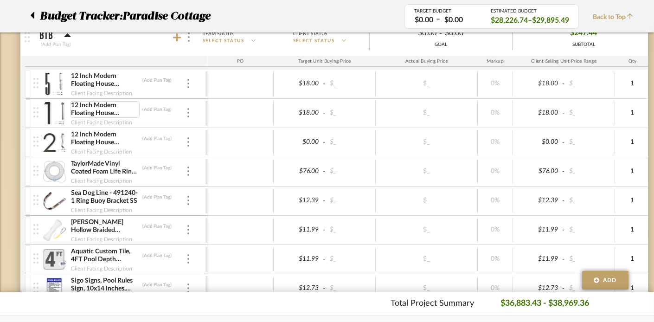
scroll to position [2178, 0]
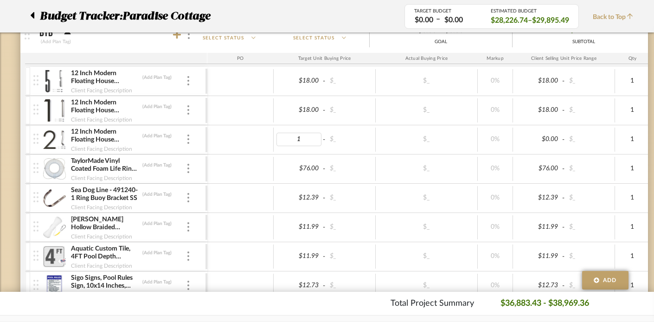
type input "18"
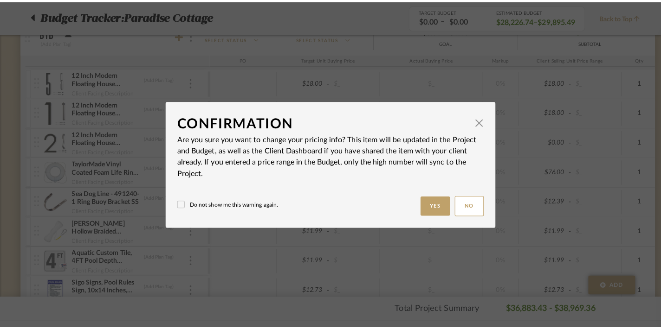
scroll to position [0, 0]
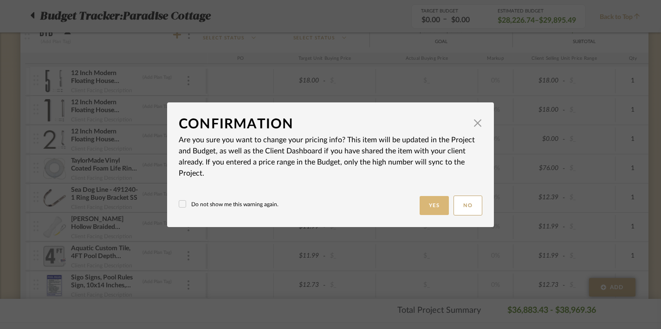
click at [431, 203] on button "Yes" at bounding box center [434, 205] width 30 height 19
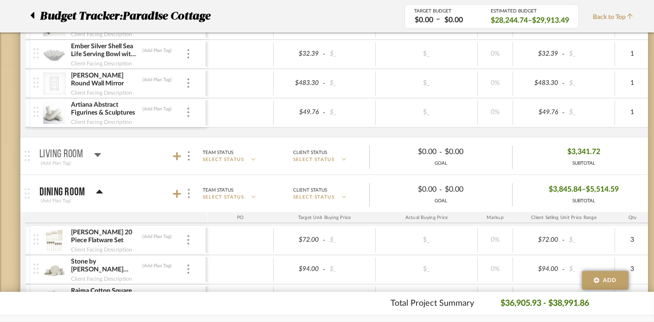
scroll to position [255, 0]
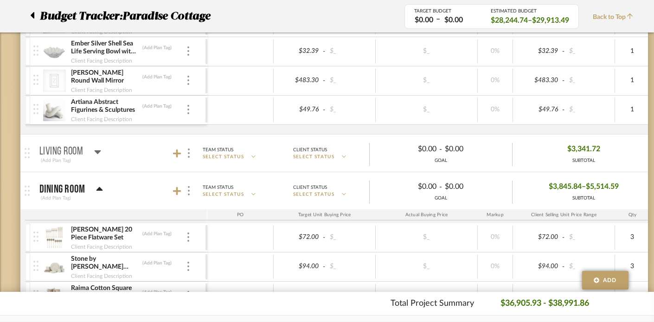
click at [97, 147] on icon at bounding box center [97, 151] width 7 height 11
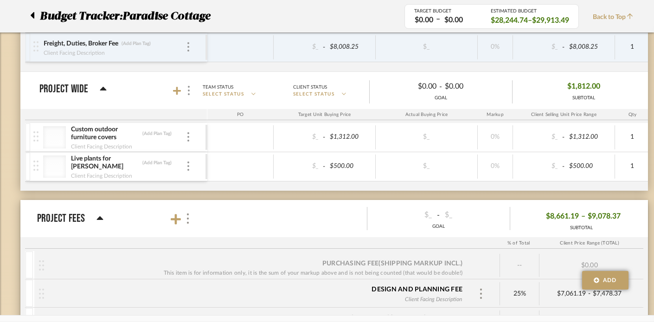
scroll to position [3005, 0]
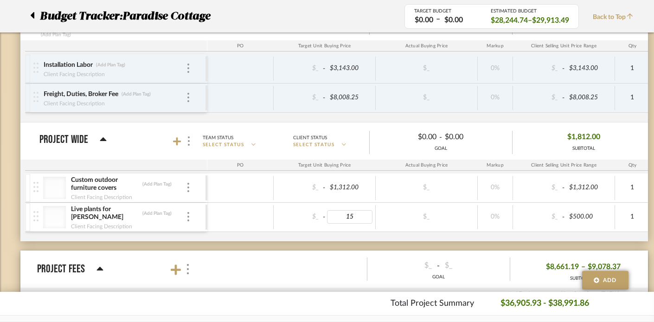
type input "155"
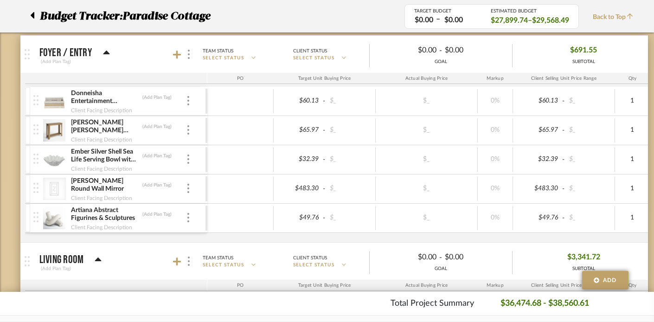
scroll to position [145, 0]
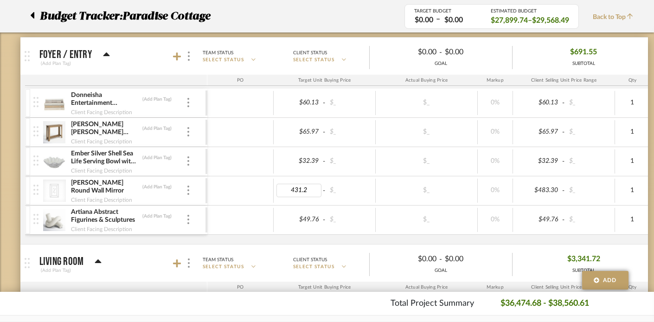
type input "431.21"
click at [274, 235] on div "Donneisha Entertainment Decorative Book (Add Plan Tag) Client Facing Descriptio…" at bounding box center [504, 166] width 959 height 155
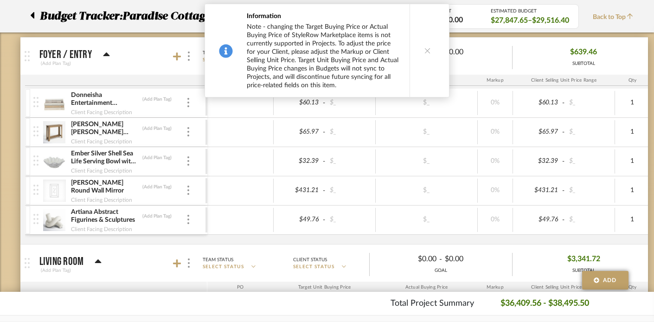
click at [425, 48] on icon at bounding box center [427, 50] width 6 height 6
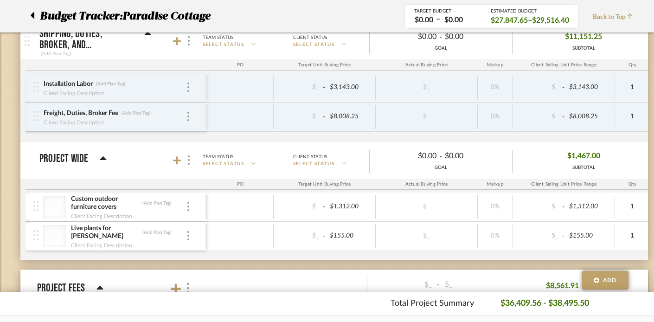
scroll to position [2988, 0]
